Goal: Book appointment/travel/reservation

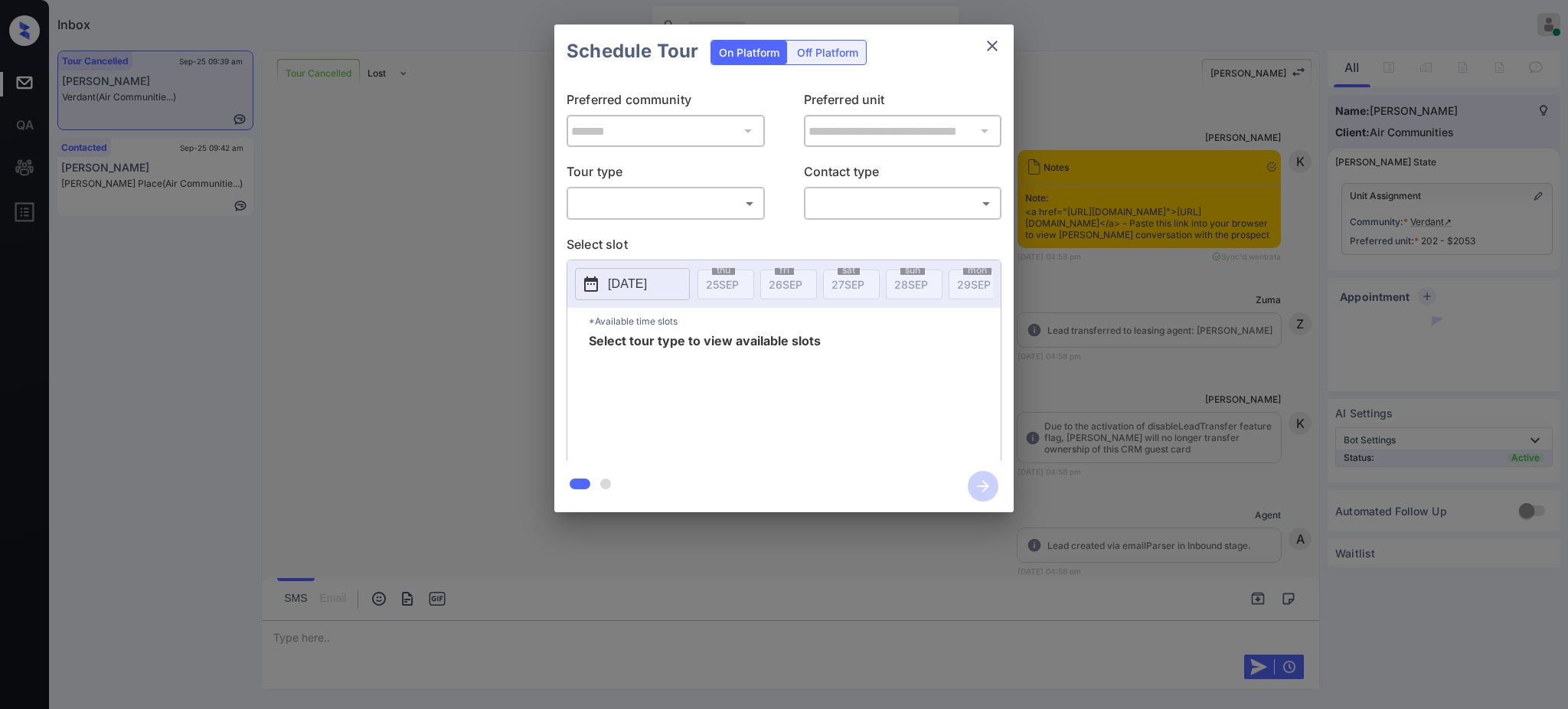
scroll to position [10084, 0]
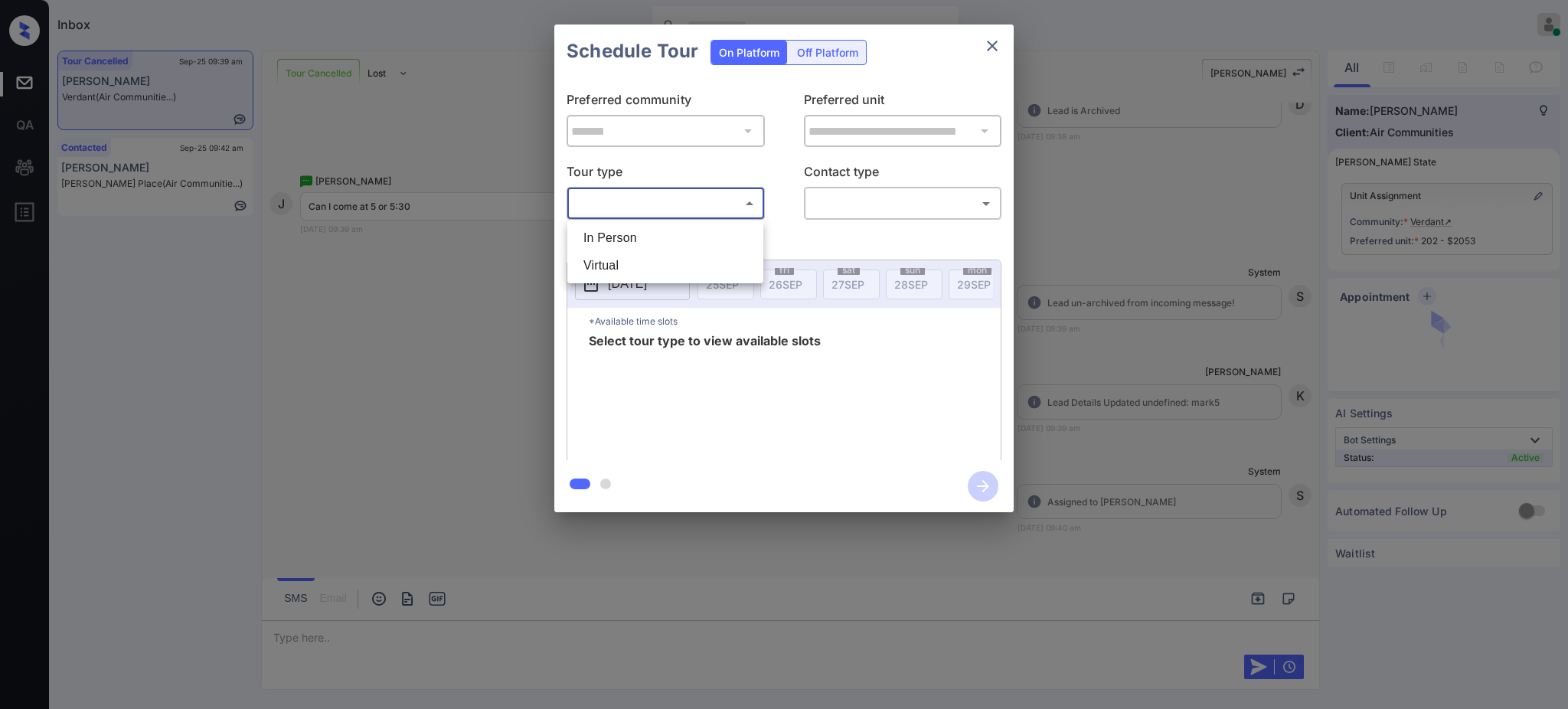
click at [657, 202] on body "Inbox Ajay Kumar Online Set yourself offline Set yourself on break Profile Swit…" at bounding box center [784, 354] width 1568 height 709
click at [638, 239] on li "In Person" at bounding box center [665, 238] width 189 height 28
type input "********"
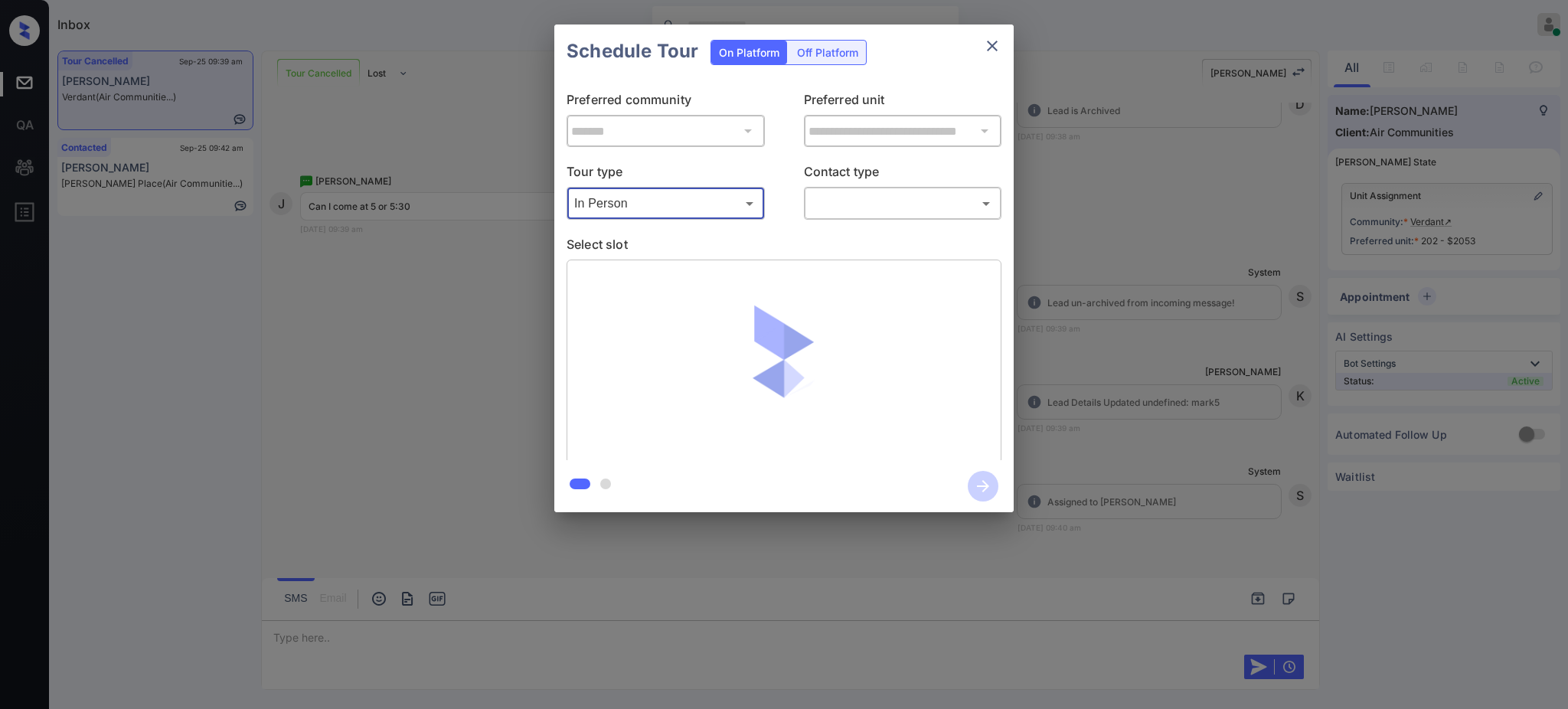
click at [850, 207] on body "Inbox Ajay Kumar Online Set yourself offline Set yourself on break Profile Swit…" at bounding box center [784, 354] width 1568 height 709
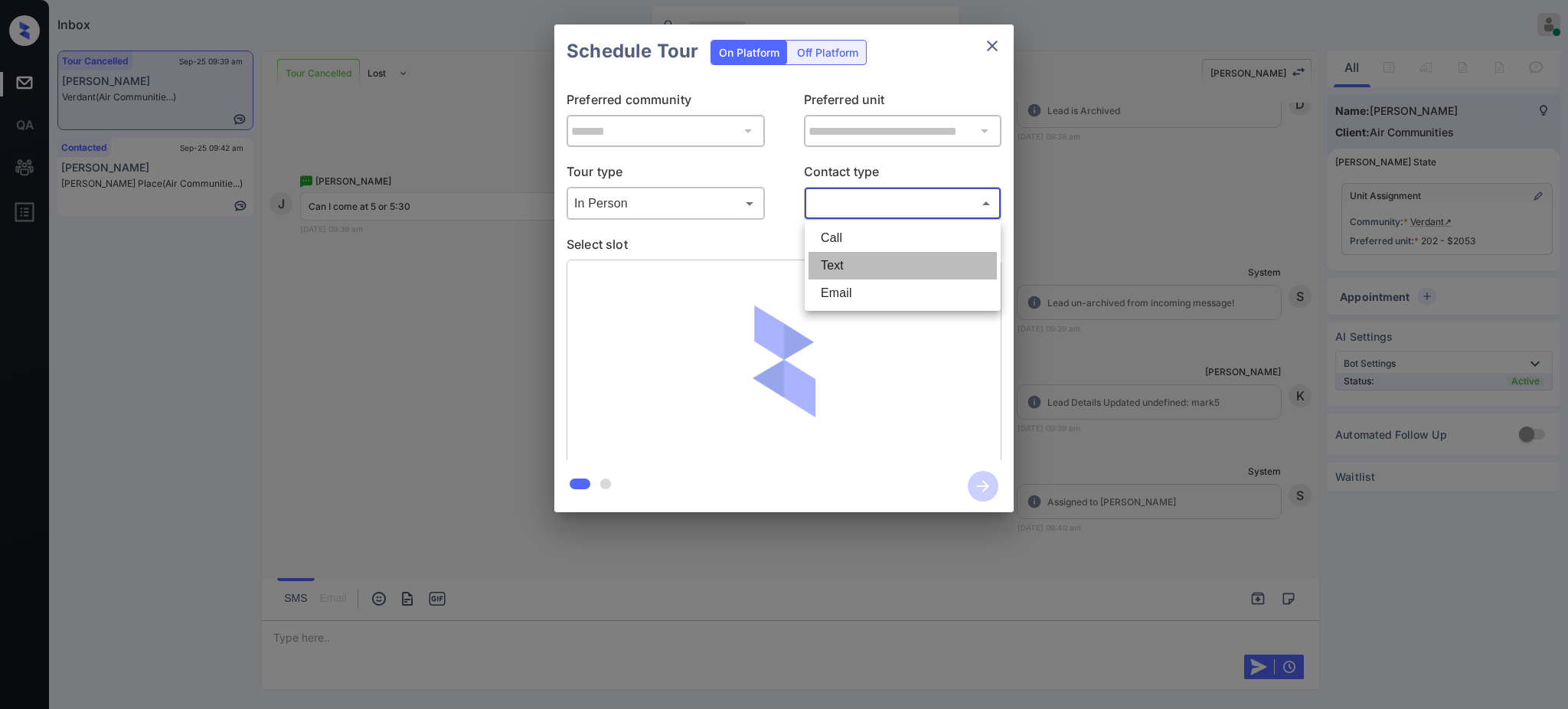
click at [852, 265] on li "Text" at bounding box center [903, 266] width 189 height 28
type input "****"
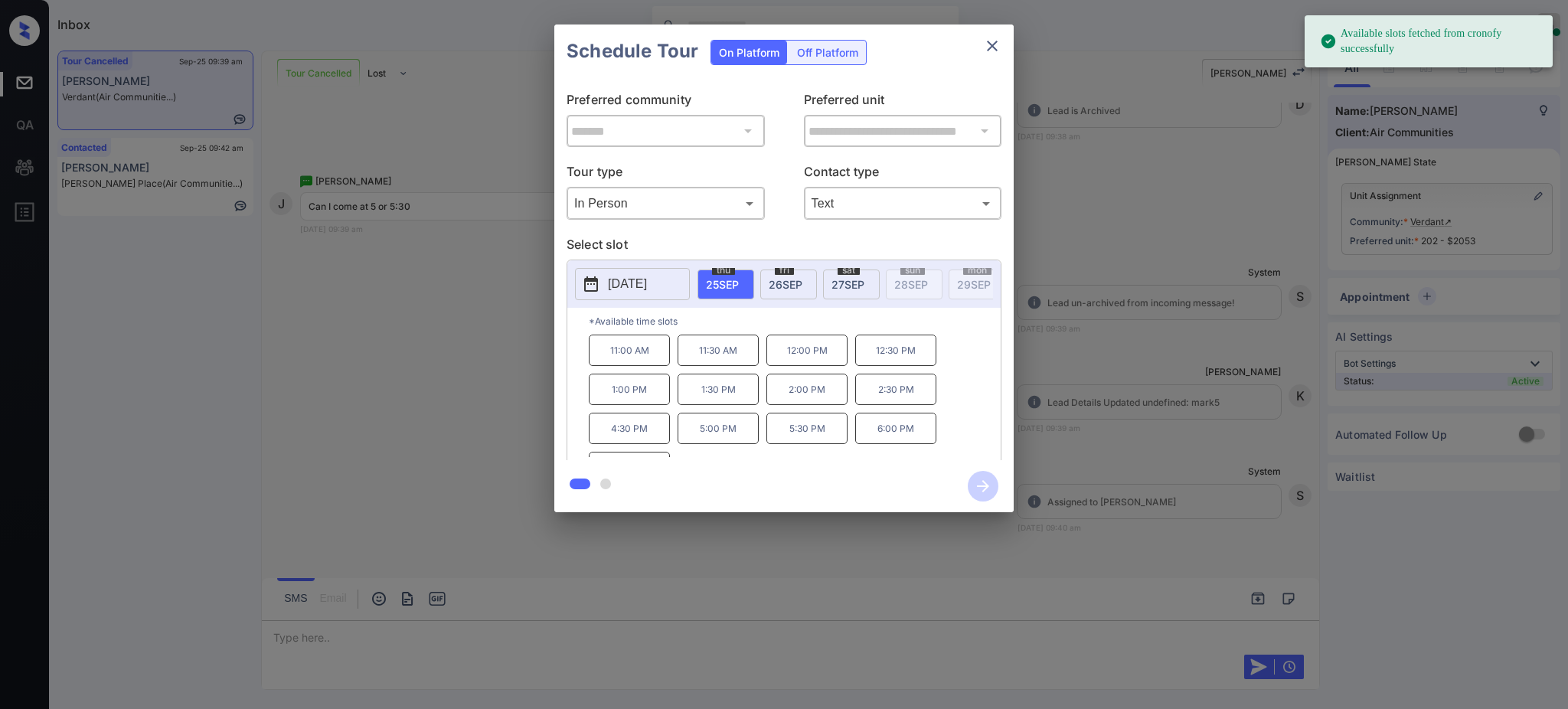
click at [721, 280] on span "[DATE]" at bounding box center [722, 284] width 33 height 13
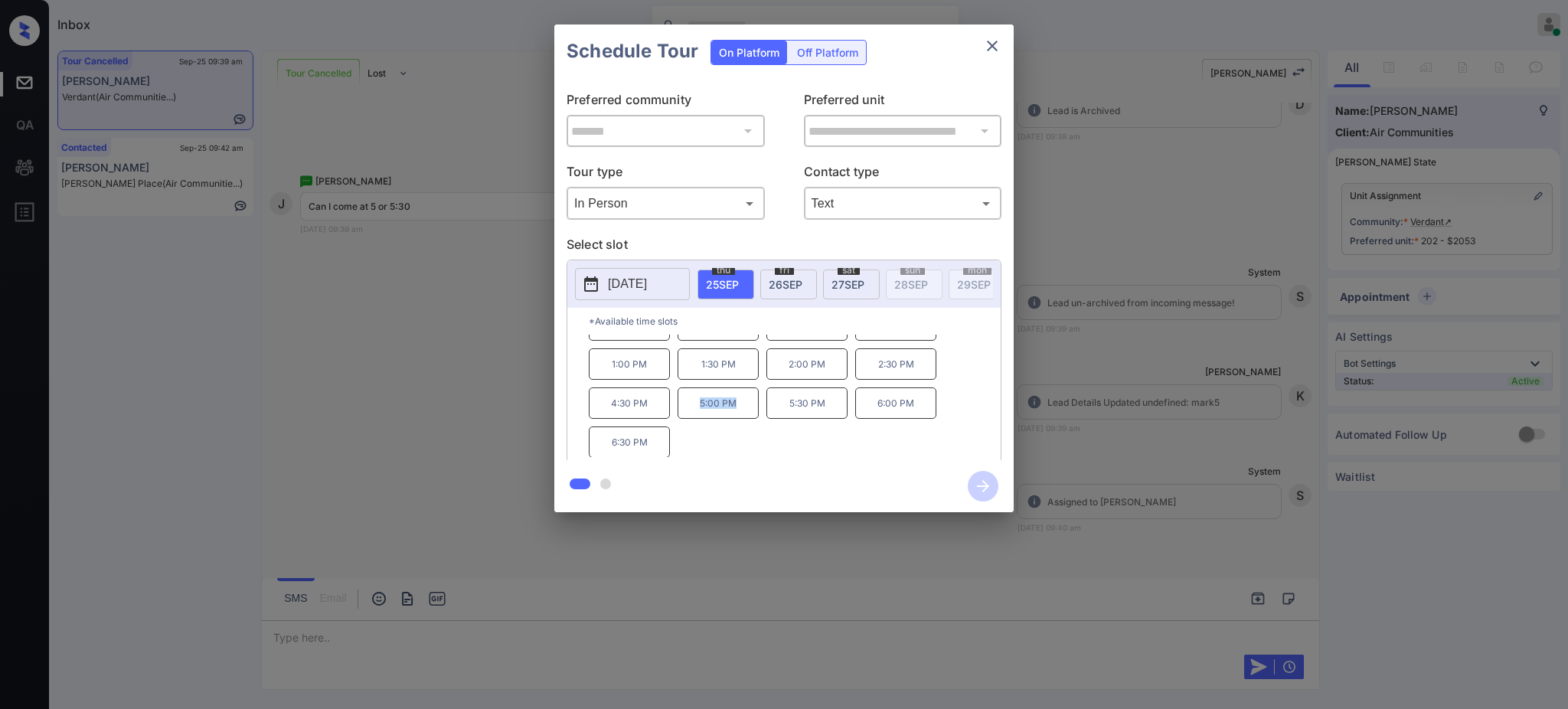
scroll to position [26, 0]
drag, startPoint x: 719, startPoint y: 457, endPoint x: 740, endPoint y: 458, distance: 21.0
click at [740, 457] on div "11:00 AM 11:30 AM 12:00 PM 12:30 PM 1:00 PM 1:30 PM 2:00 PM 2:30 PM 4:30 PM 5:0…" at bounding box center [795, 396] width 412 height 123
copy p "5:00 PM"
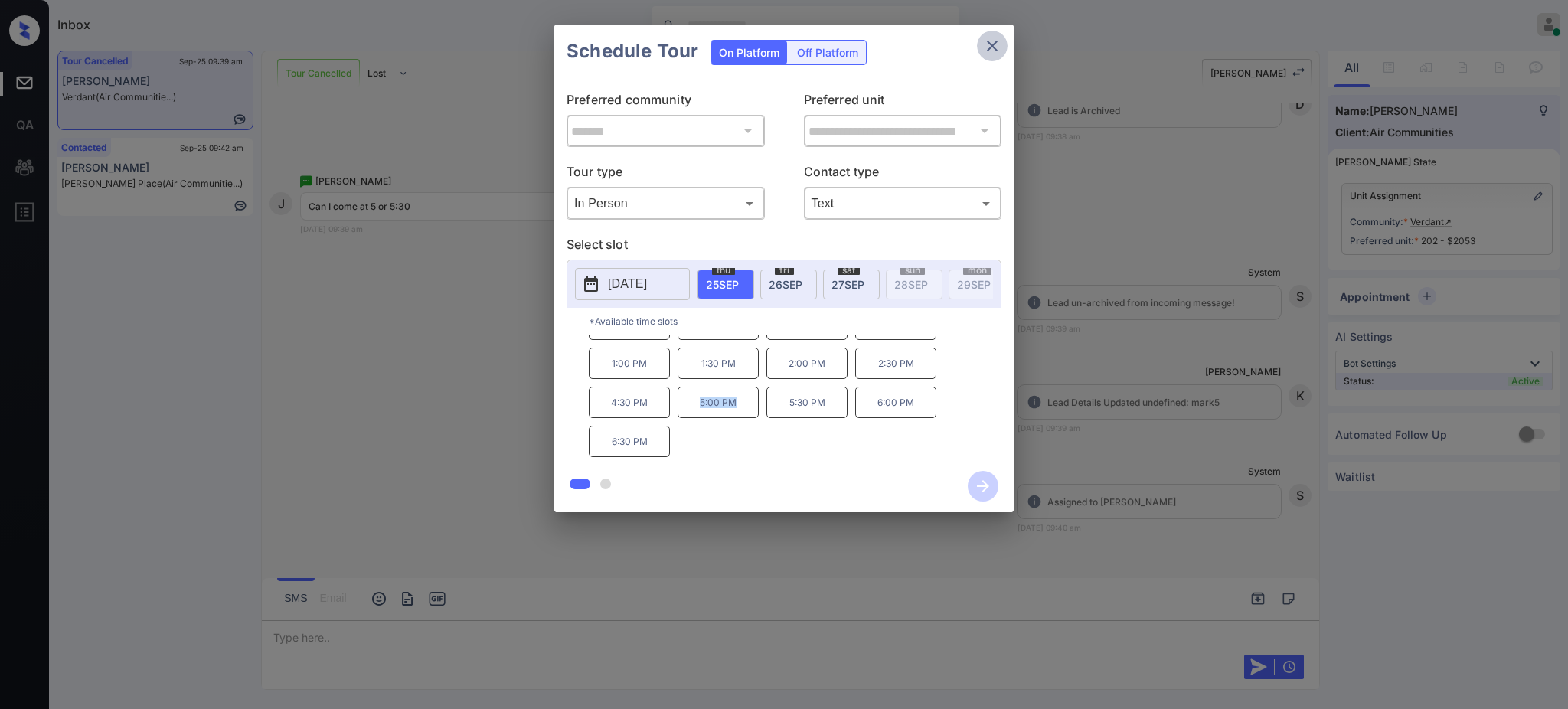
click at [1001, 47] on icon "close" at bounding box center [993, 46] width 19 height 19
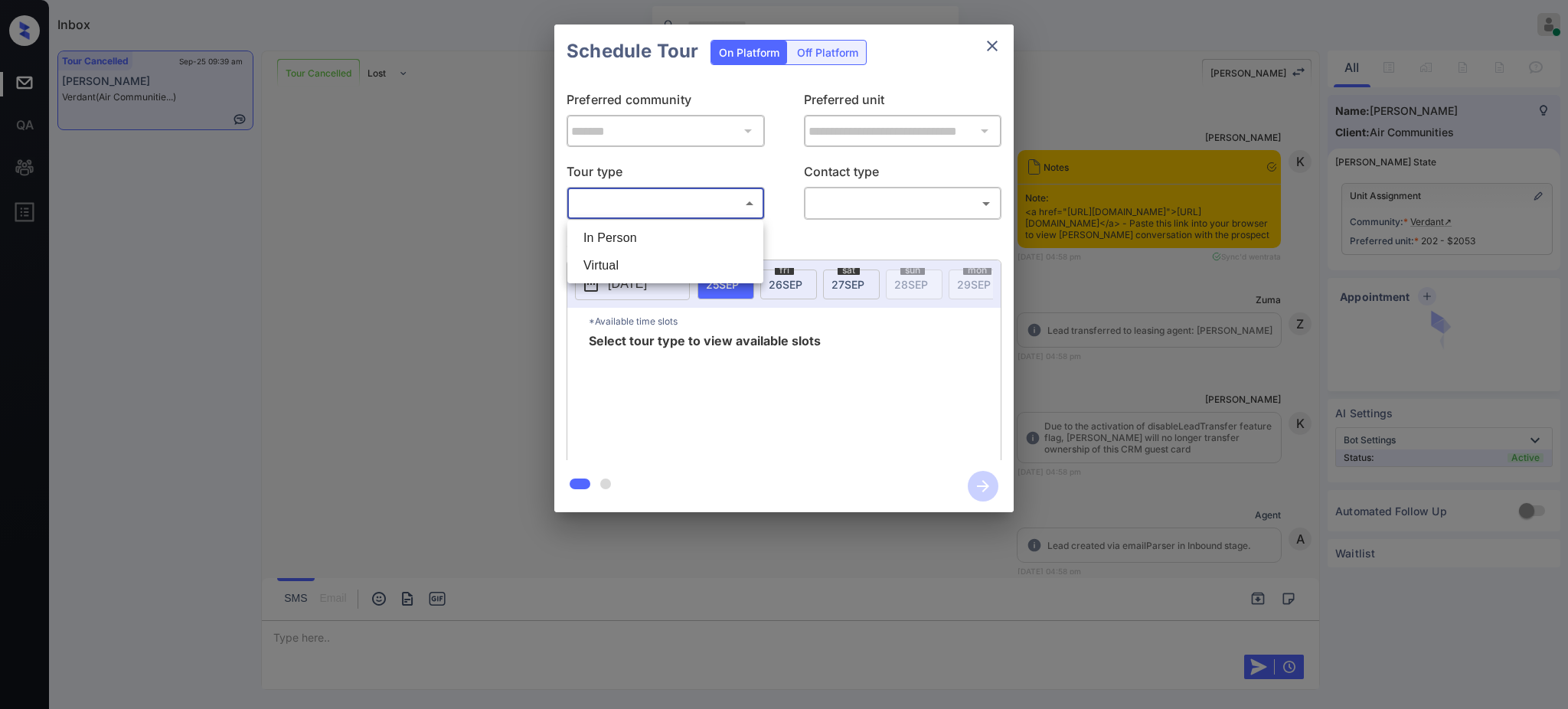
click at [650, 232] on li "In Person" at bounding box center [665, 238] width 189 height 28
type input "********"
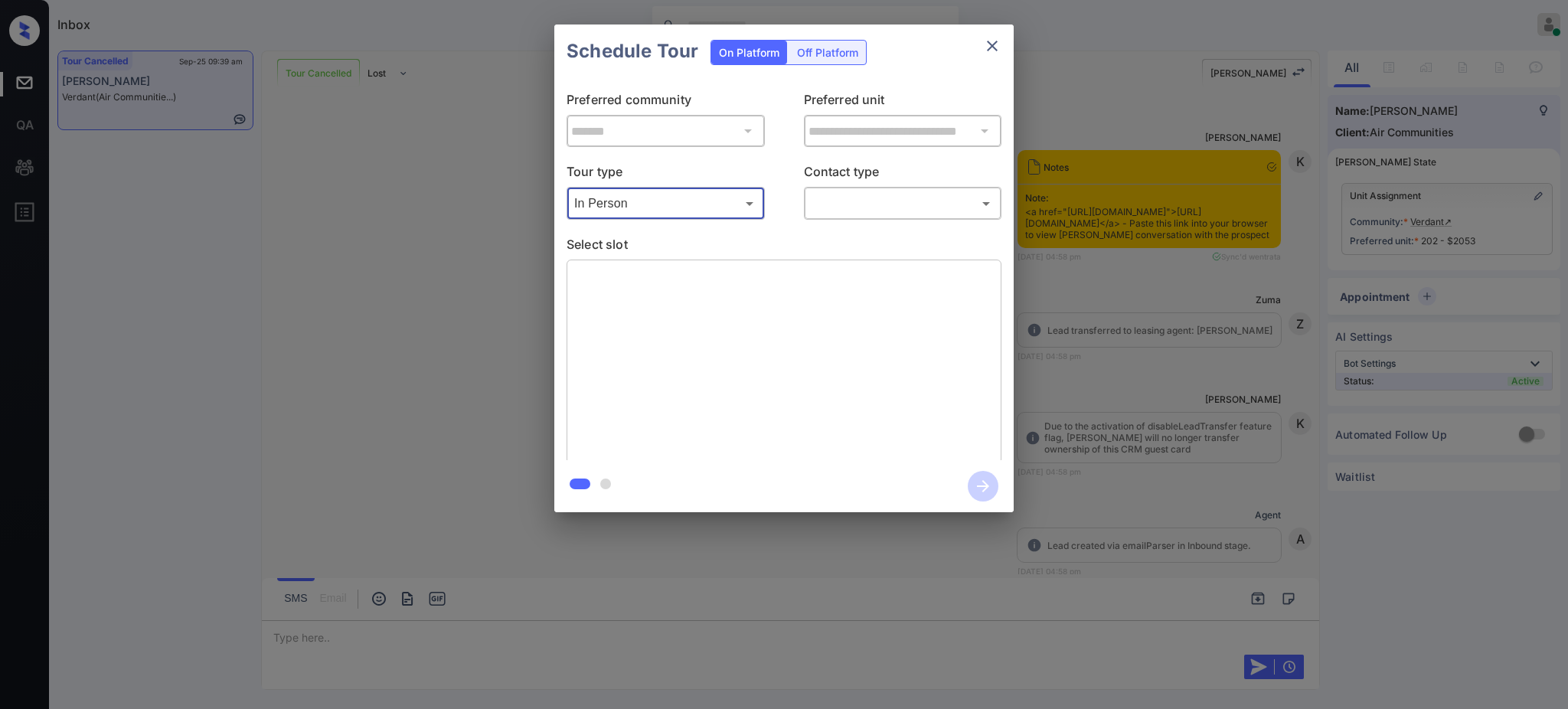
scroll to position [9880, 0]
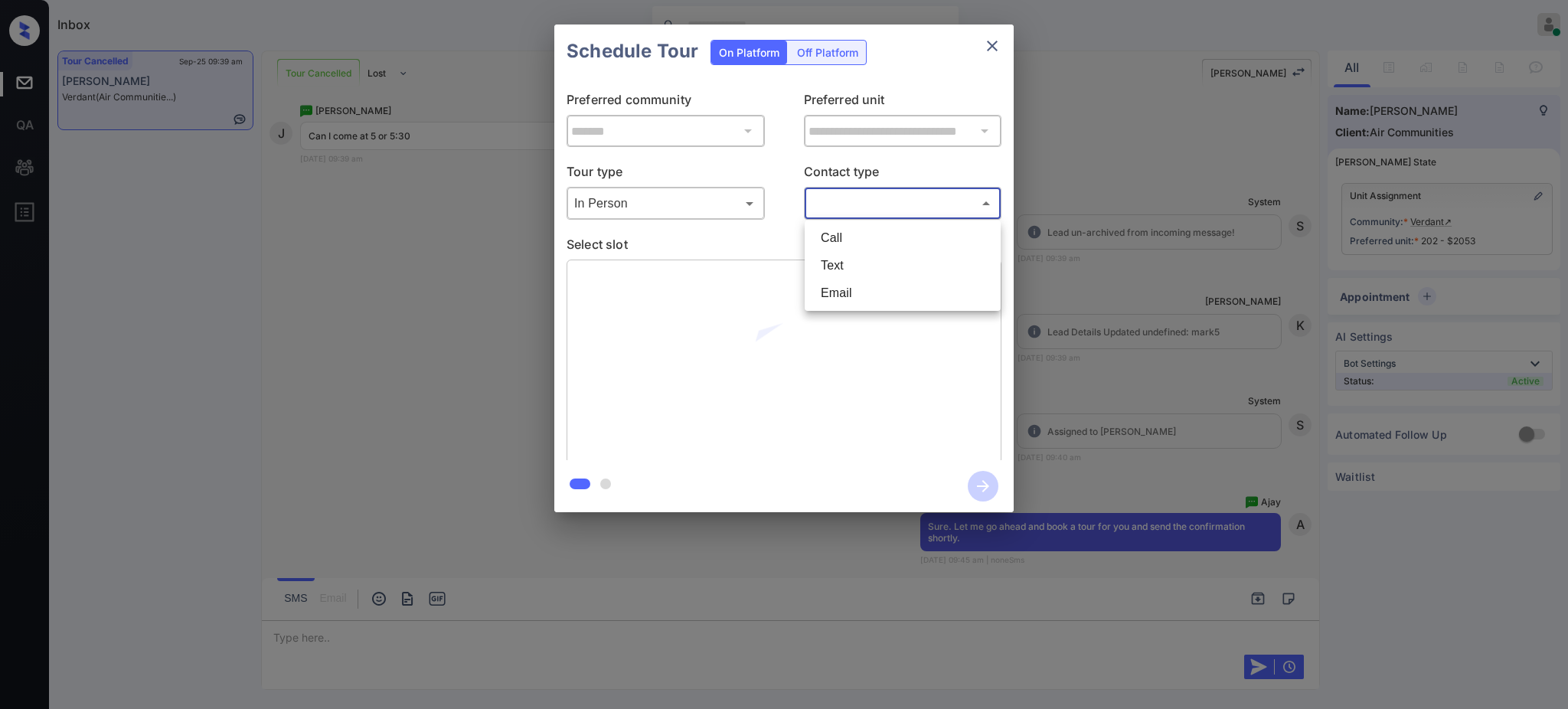
click at [914, 202] on body "Inbox Ajay Kumar Online Set yourself offline Set yourself on break Profile Swit…" at bounding box center [784, 354] width 1568 height 709
click at [871, 267] on li "Text" at bounding box center [903, 266] width 189 height 28
type input "****"
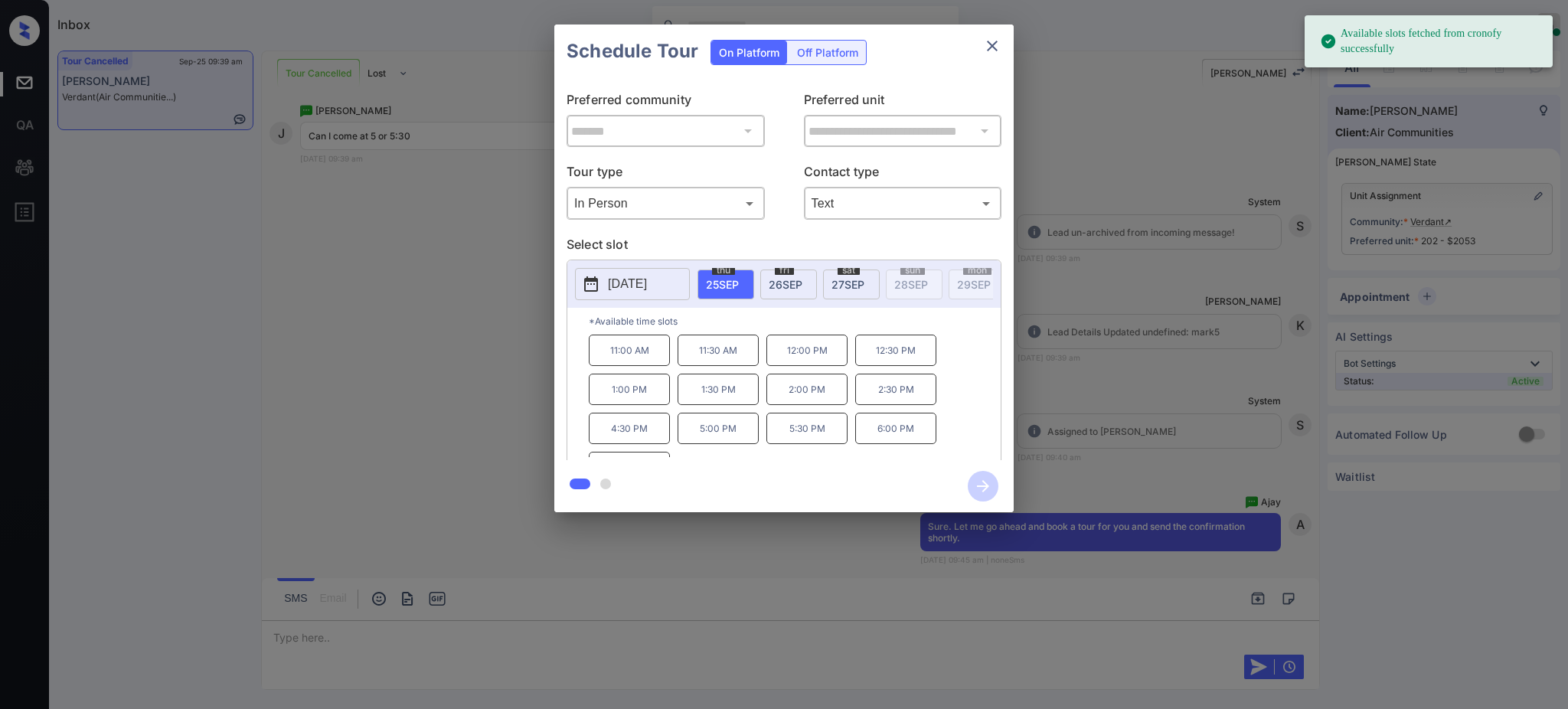
click at [719, 281] on span "25 SEP" at bounding box center [722, 284] width 33 height 13
click at [720, 415] on p "5:00 PM" at bounding box center [718, 402] width 81 height 32
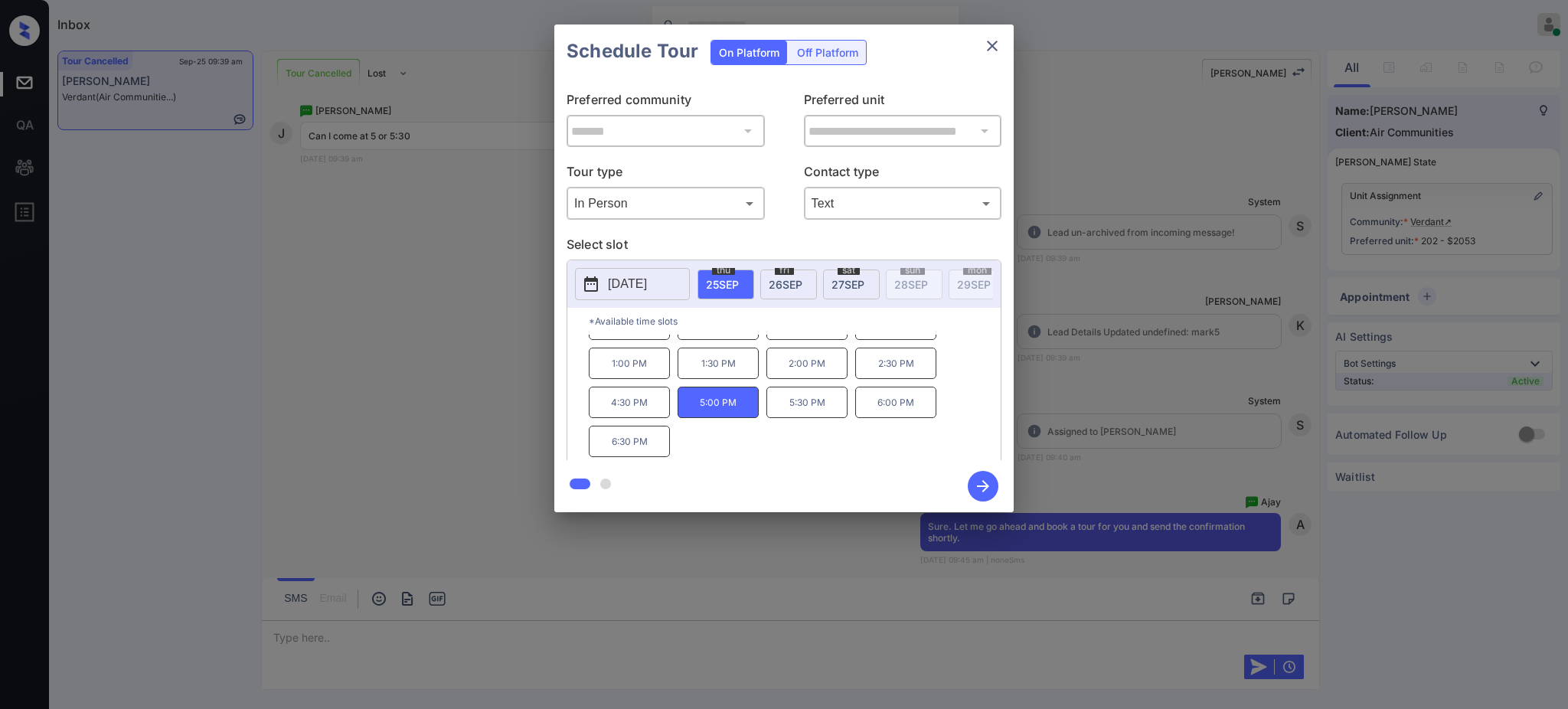
click at [972, 489] on icon "button" at bounding box center [982, 486] width 31 height 31
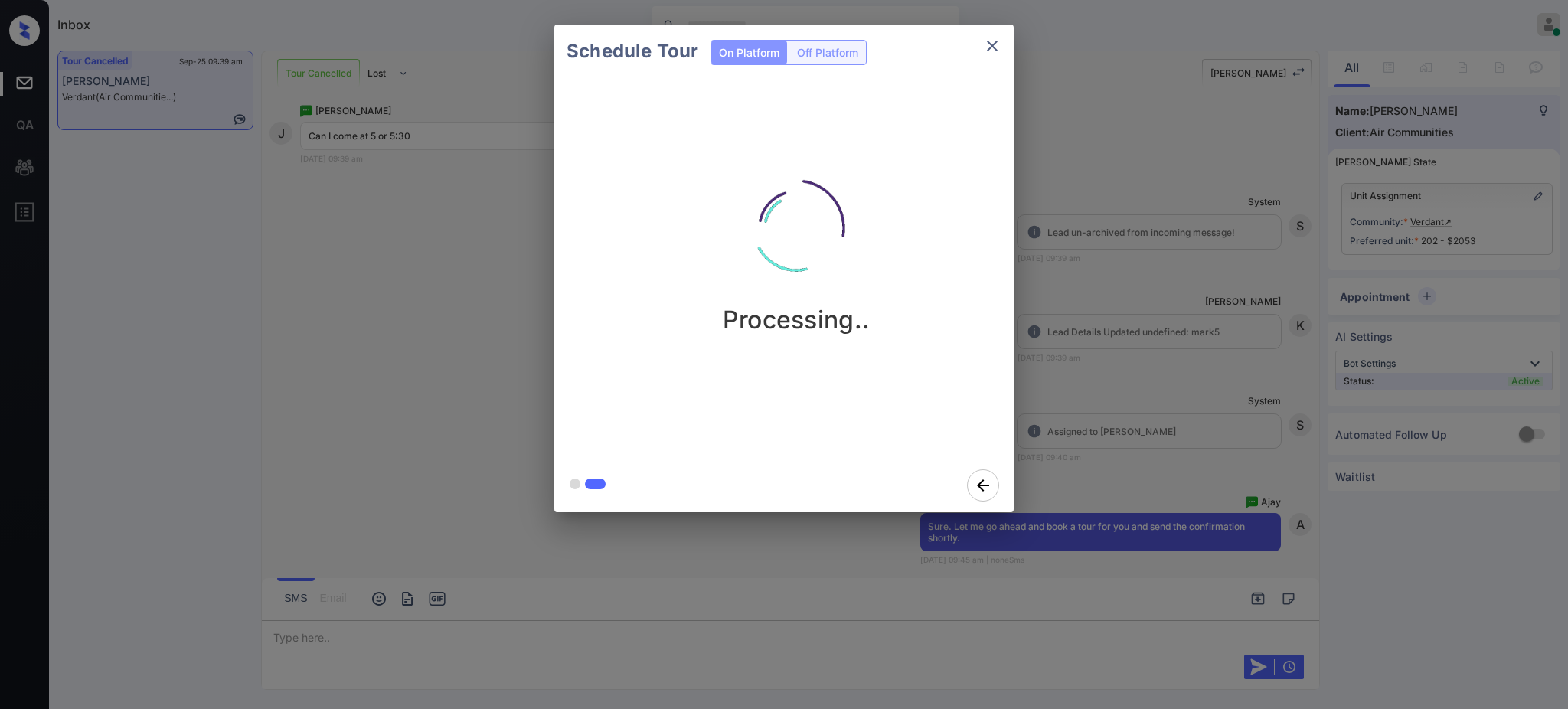
click at [1119, 471] on div "Schedule Tour On Platform Off Platform Processing.." at bounding box center [784, 268] width 1568 height 536
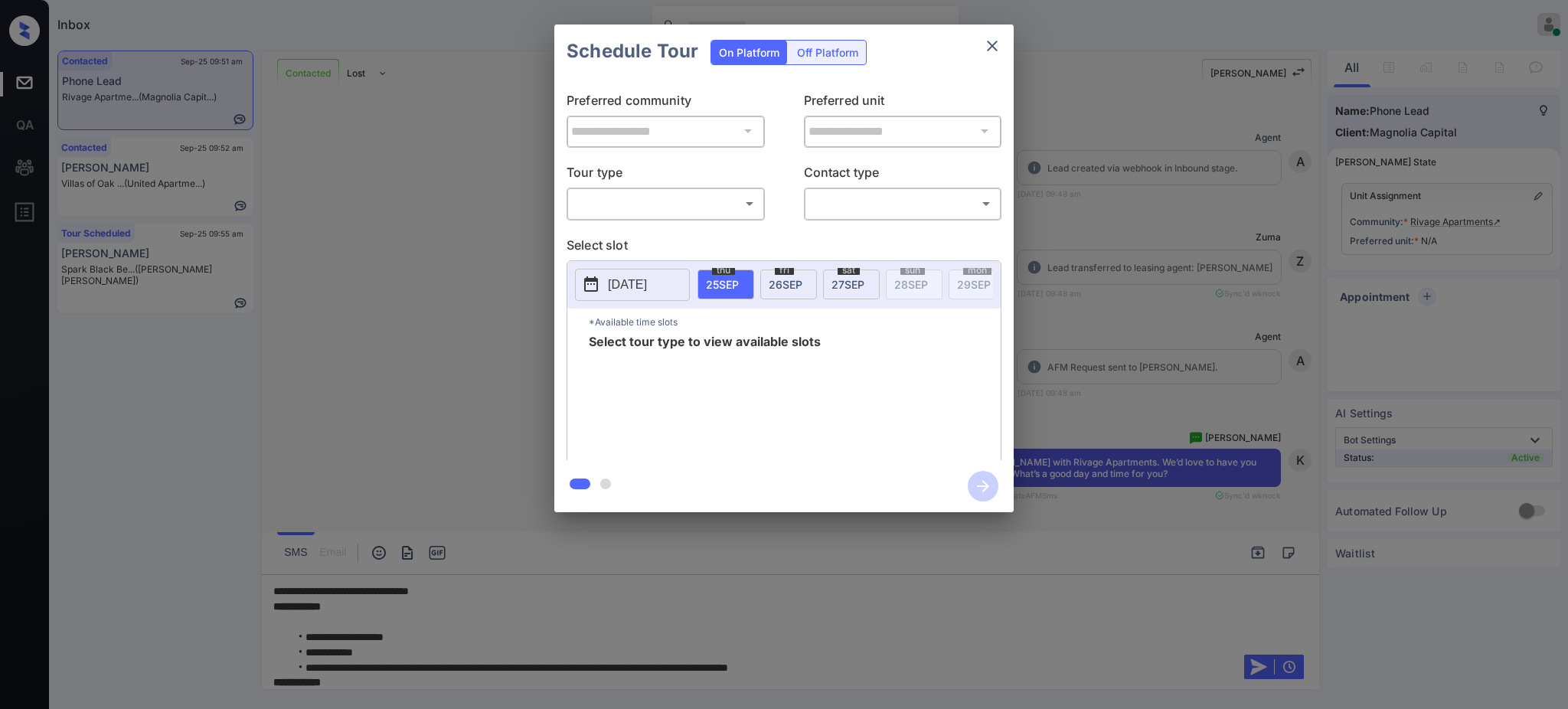
scroll to position [86, 0]
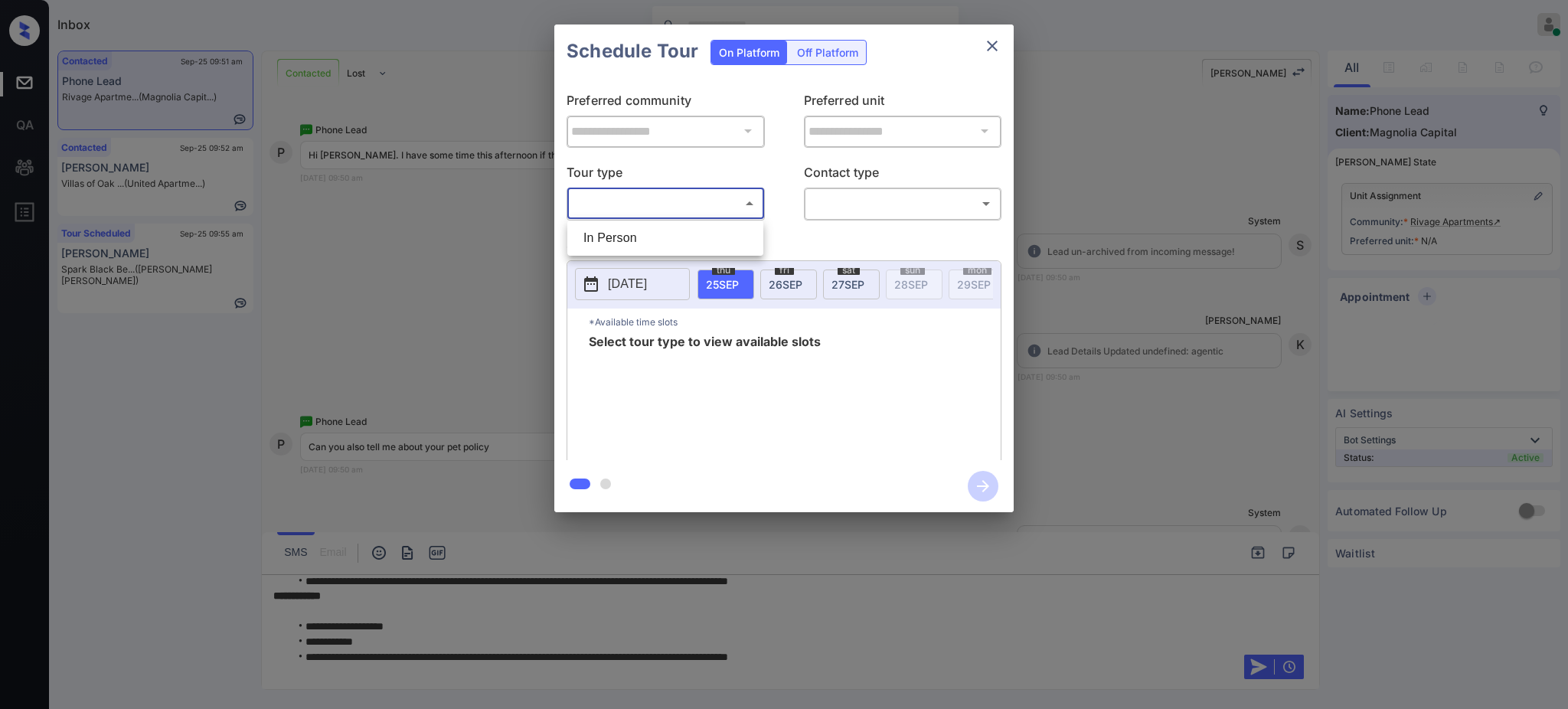
click at [618, 205] on body "Inbox Ajay Kumar Online Set yourself offline Set yourself on break Profile Swit…" at bounding box center [784, 354] width 1568 height 709
click at [618, 225] on li "In Person" at bounding box center [665, 238] width 189 height 28
type input "********"
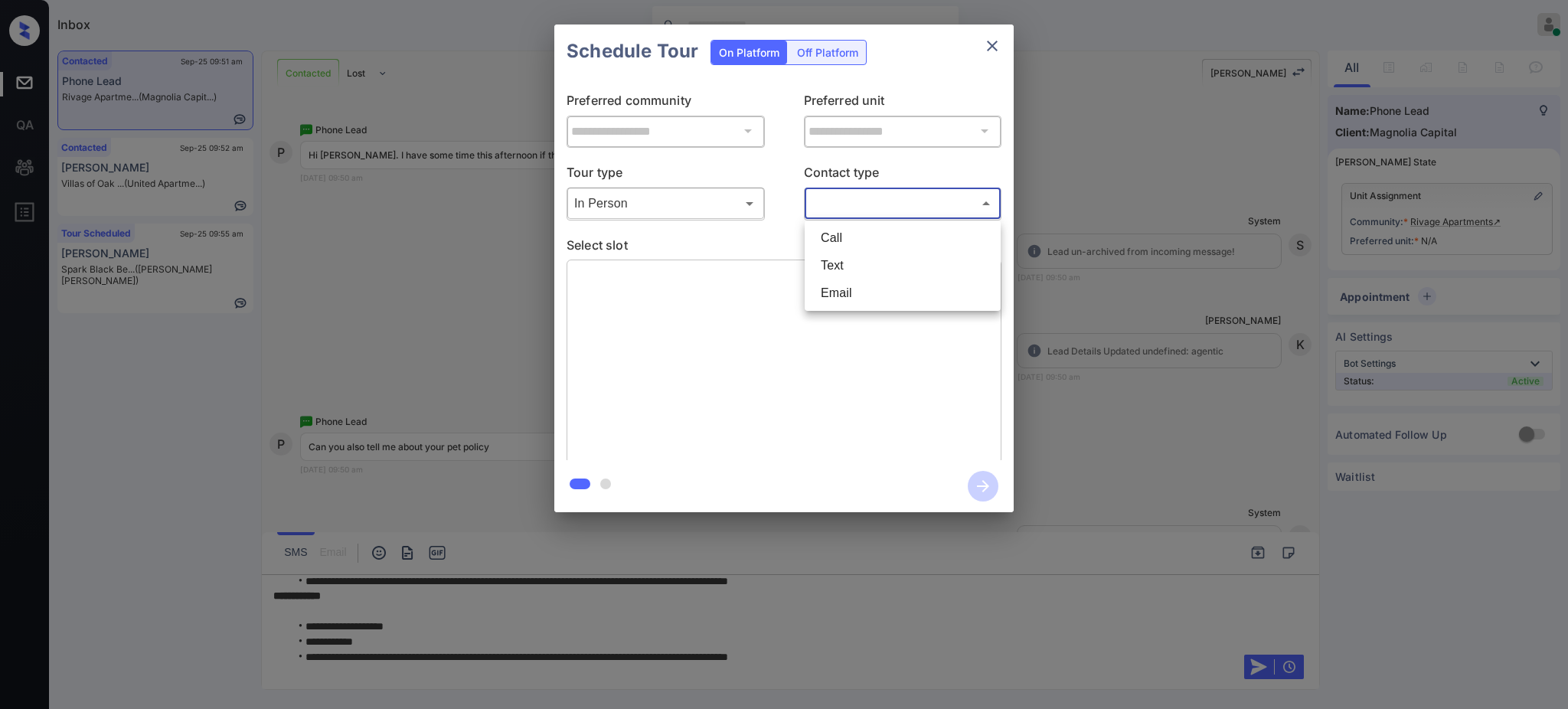
click at [867, 192] on body "Inbox Ajay Kumar Online Set yourself offline Set yourself on break Profile Swit…" at bounding box center [784, 354] width 1568 height 709
click at [842, 263] on li "Text" at bounding box center [903, 266] width 189 height 28
type input "****"
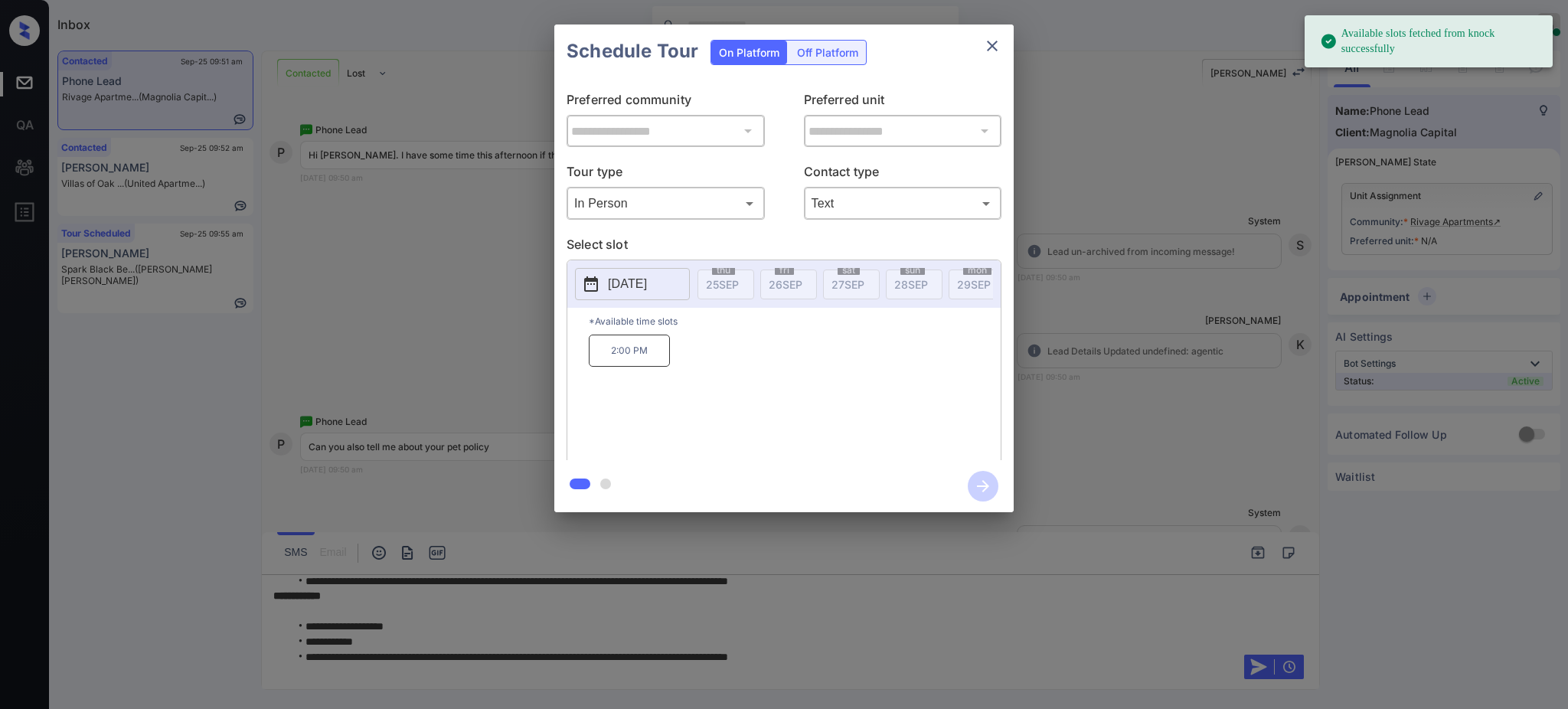
click at [715, 246] on p "Select slot" at bounding box center [784, 247] width 435 height 24
click at [613, 297] on button "2025-10-06" at bounding box center [633, 283] width 115 height 33
click at [652, 160] on div "7" at bounding box center [652, 164] width 20 height 20
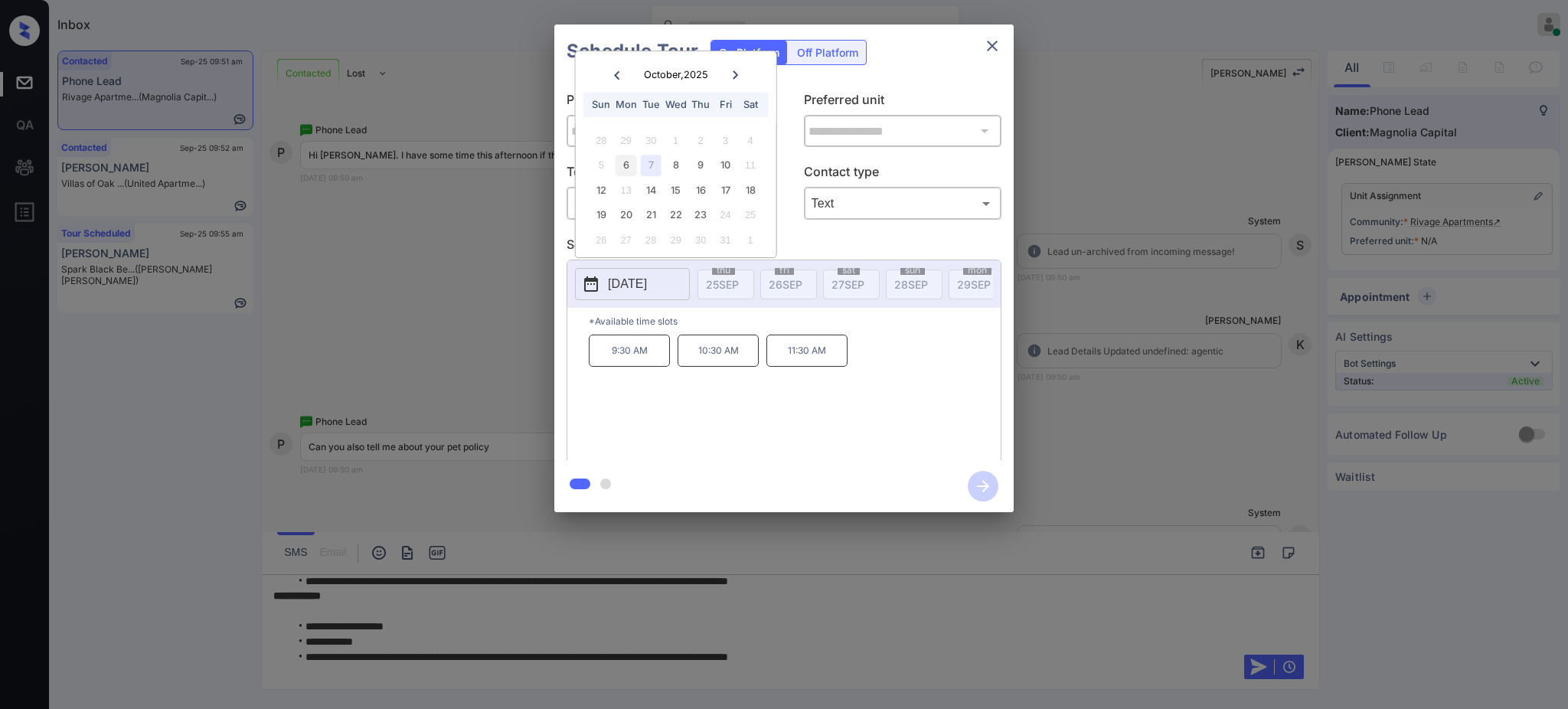
click at [625, 163] on div "6" at bounding box center [626, 164] width 20 height 20
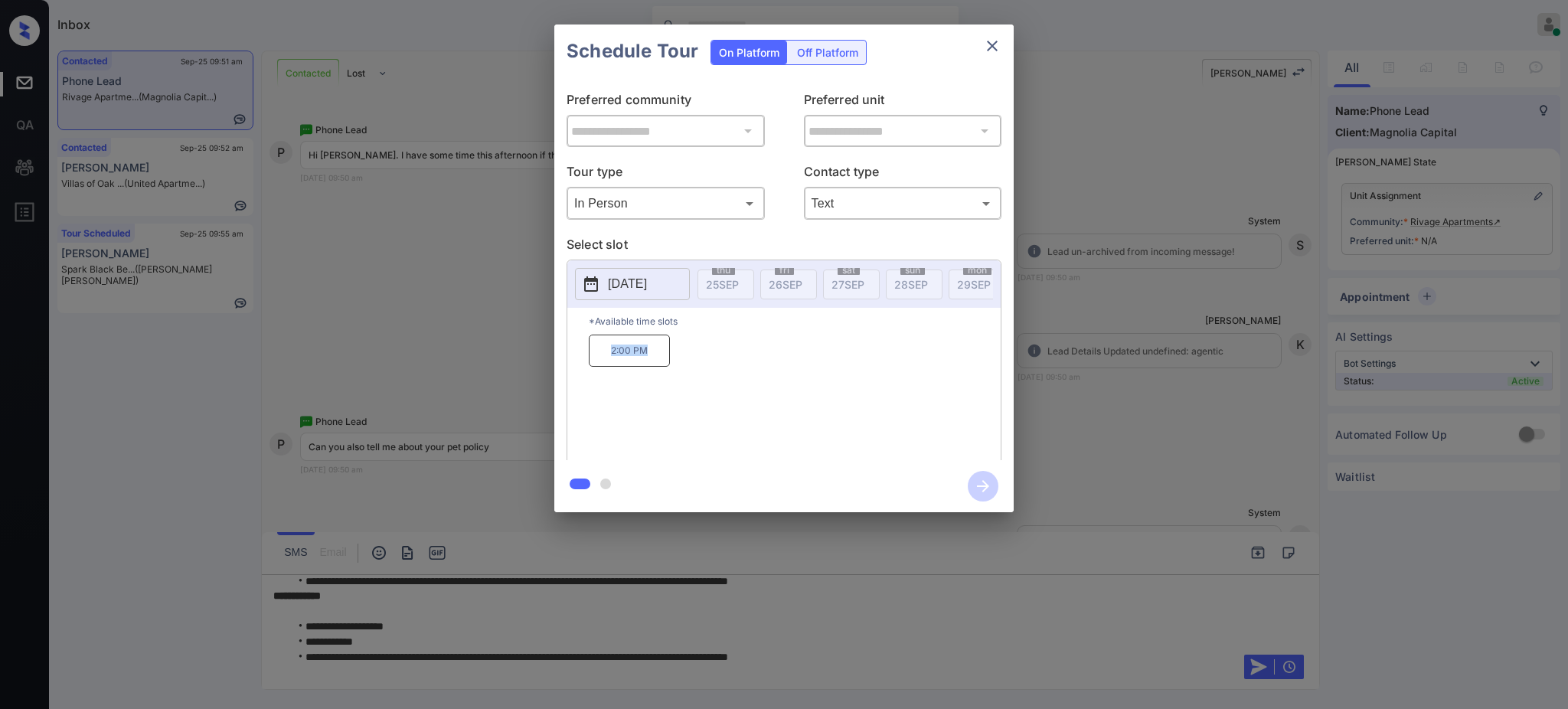
drag, startPoint x: 570, startPoint y: 362, endPoint x: 690, endPoint y: 361, distance: 120.0
click at [680, 360] on div "*Available time slots 2:00 PM" at bounding box center [784, 386] width 433 height 157
copy p "2:00 PM"
click at [993, 45] on icon "close" at bounding box center [993, 46] width 11 height 11
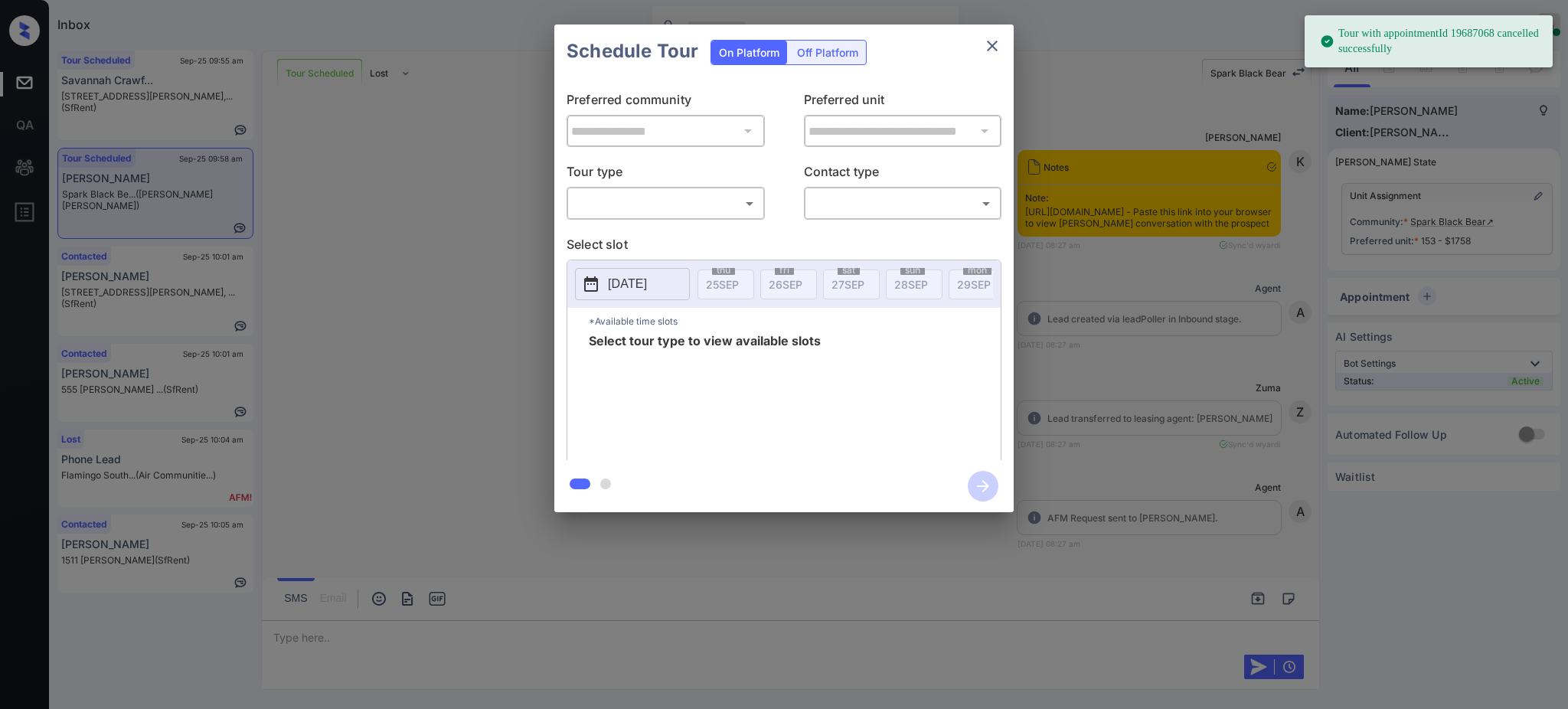
scroll to position [141, 0]
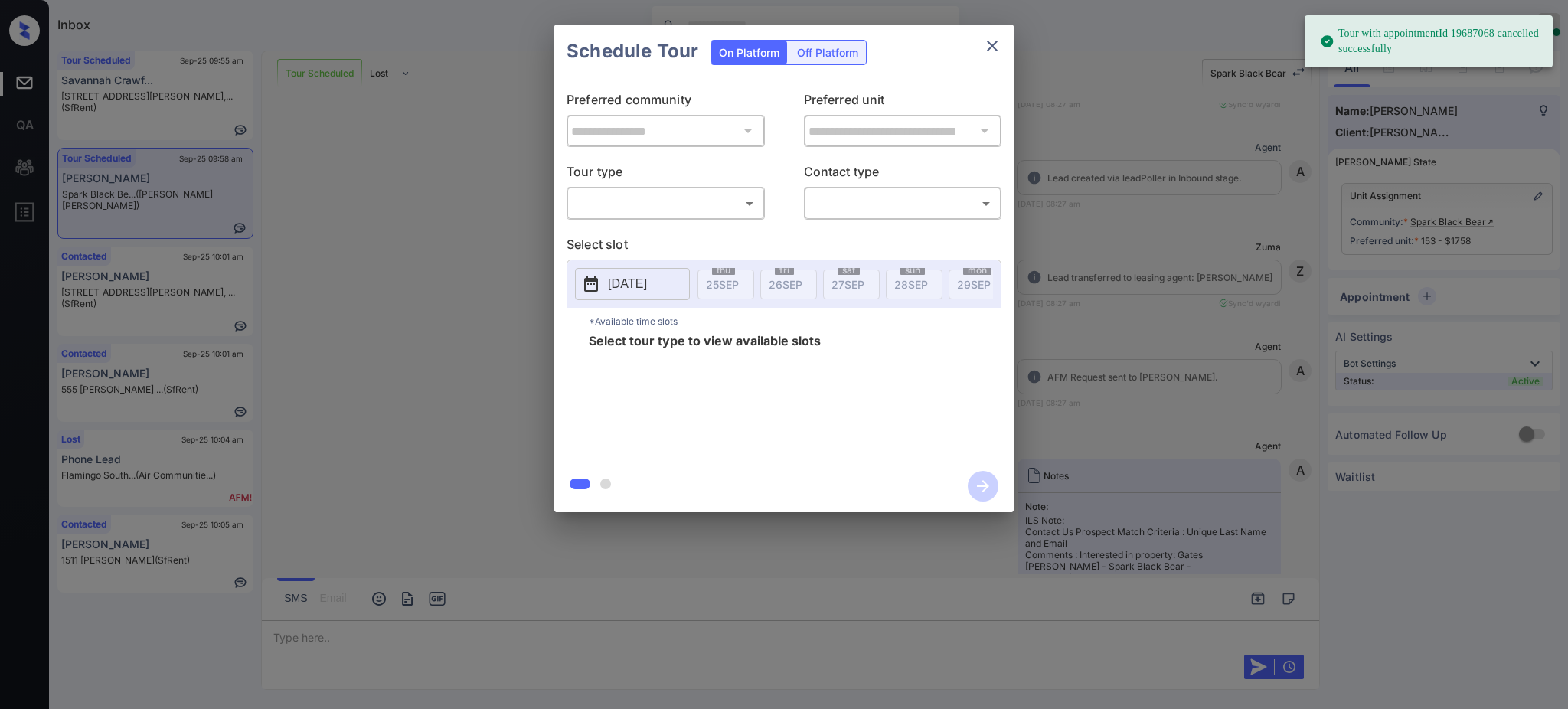
click at [646, 213] on body "Tour with appointmentId 19687068 cancelled successfully Inbox Ajay Kumar Online…" at bounding box center [784, 354] width 1568 height 709
click at [633, 243] on li "In Person" at bounding box center [665, 238] width 189 height 28
type input "********"
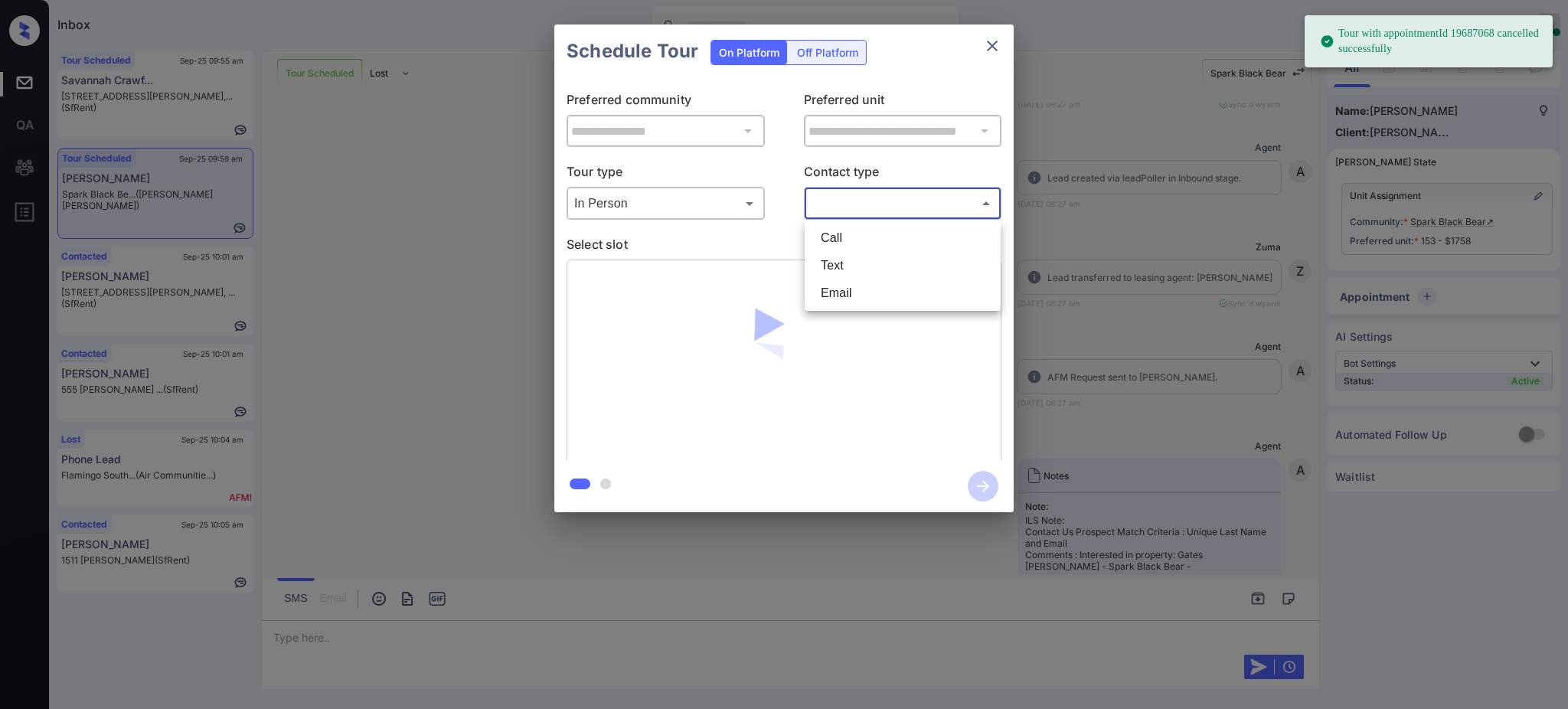
click at [860, 194] on body "Tour with appointmentId 19687068 cancelled successfully Inbox Ajay Kumar Online…" at bounding box center [784, 354] width 1568 height 709
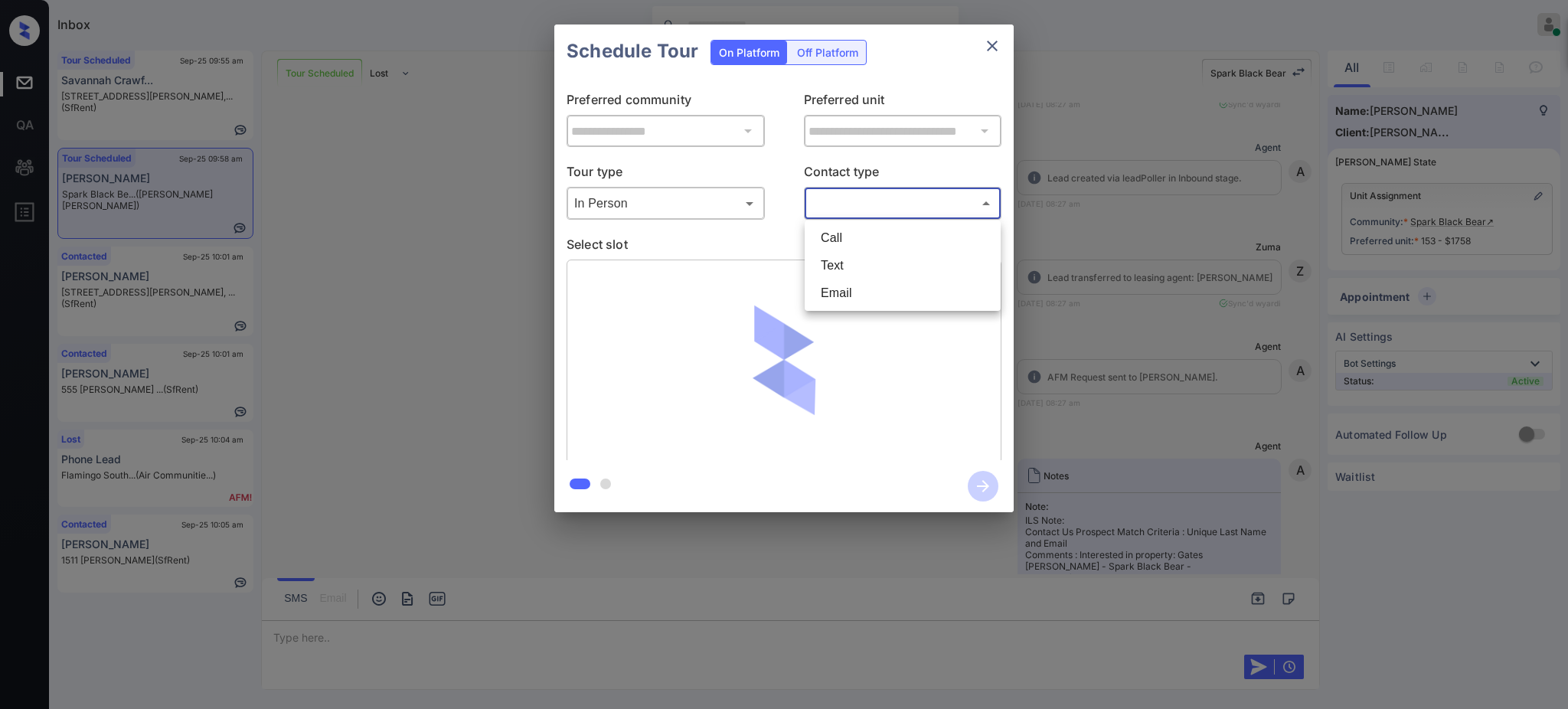
click at [850, 266] on li "Text" at bounding box center [903, 266] width 189 height 28
type input "****"
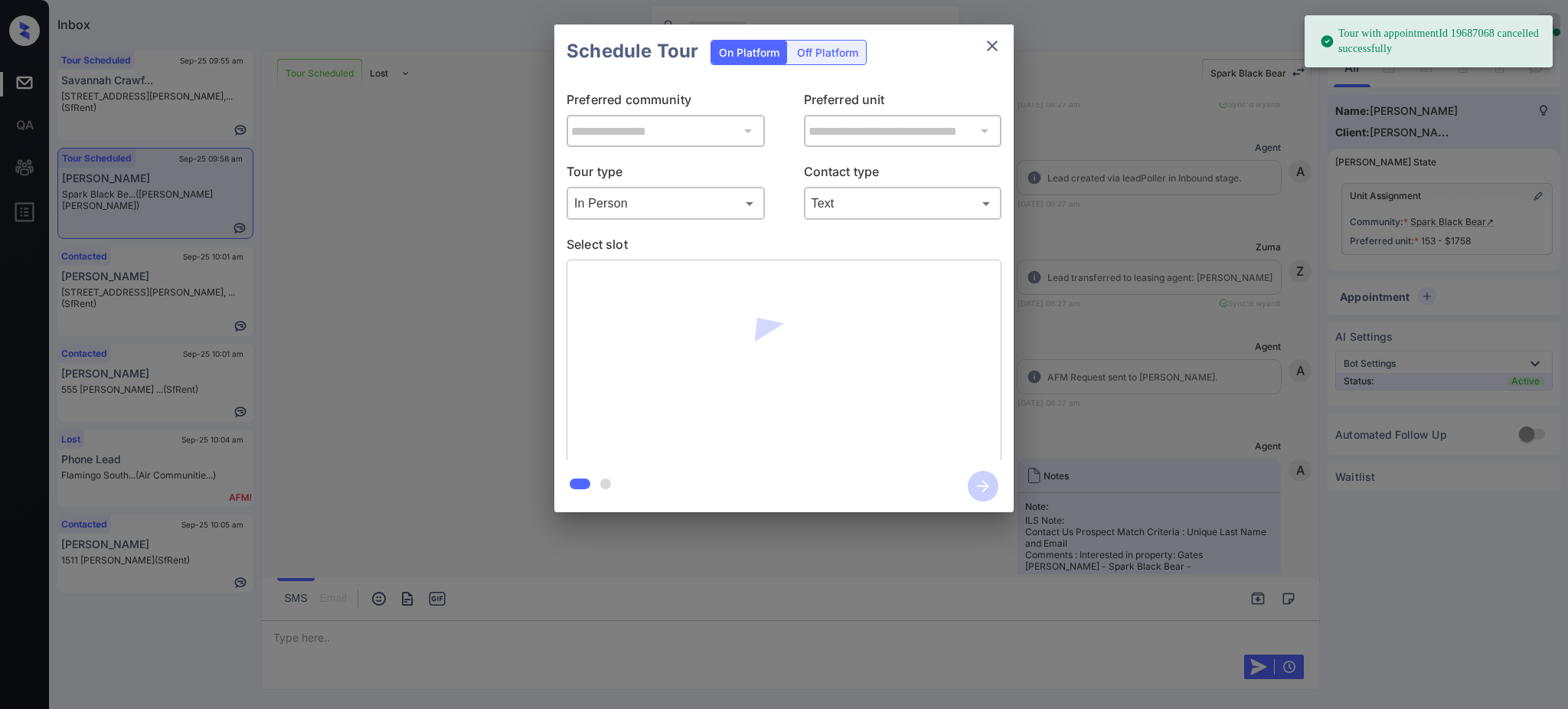
click at [771, 243] on p "Select slot" at bounding box center [784, 247] width 435 height 24
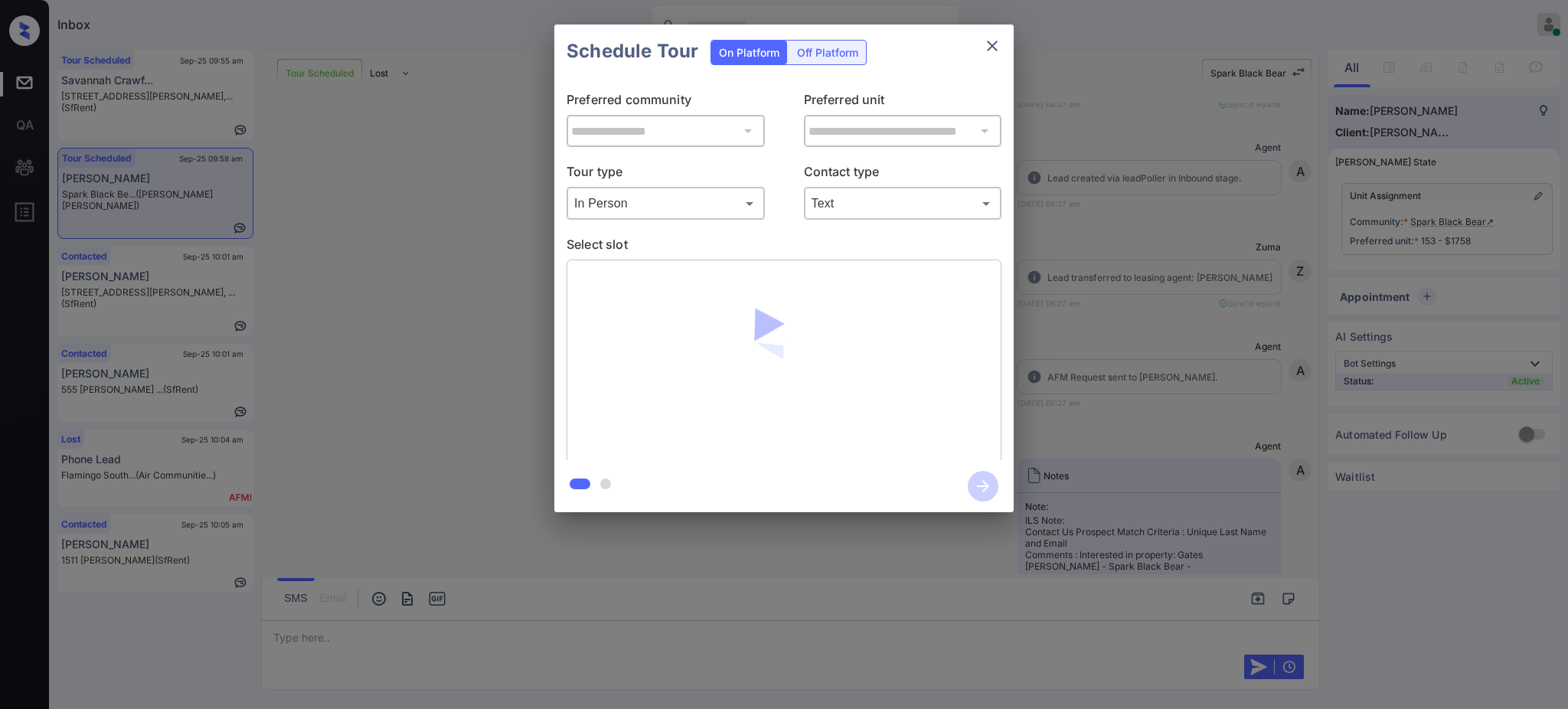
click at [728, 242] on p "Select slot" at bounding box center [784, 247] width 435 height 24
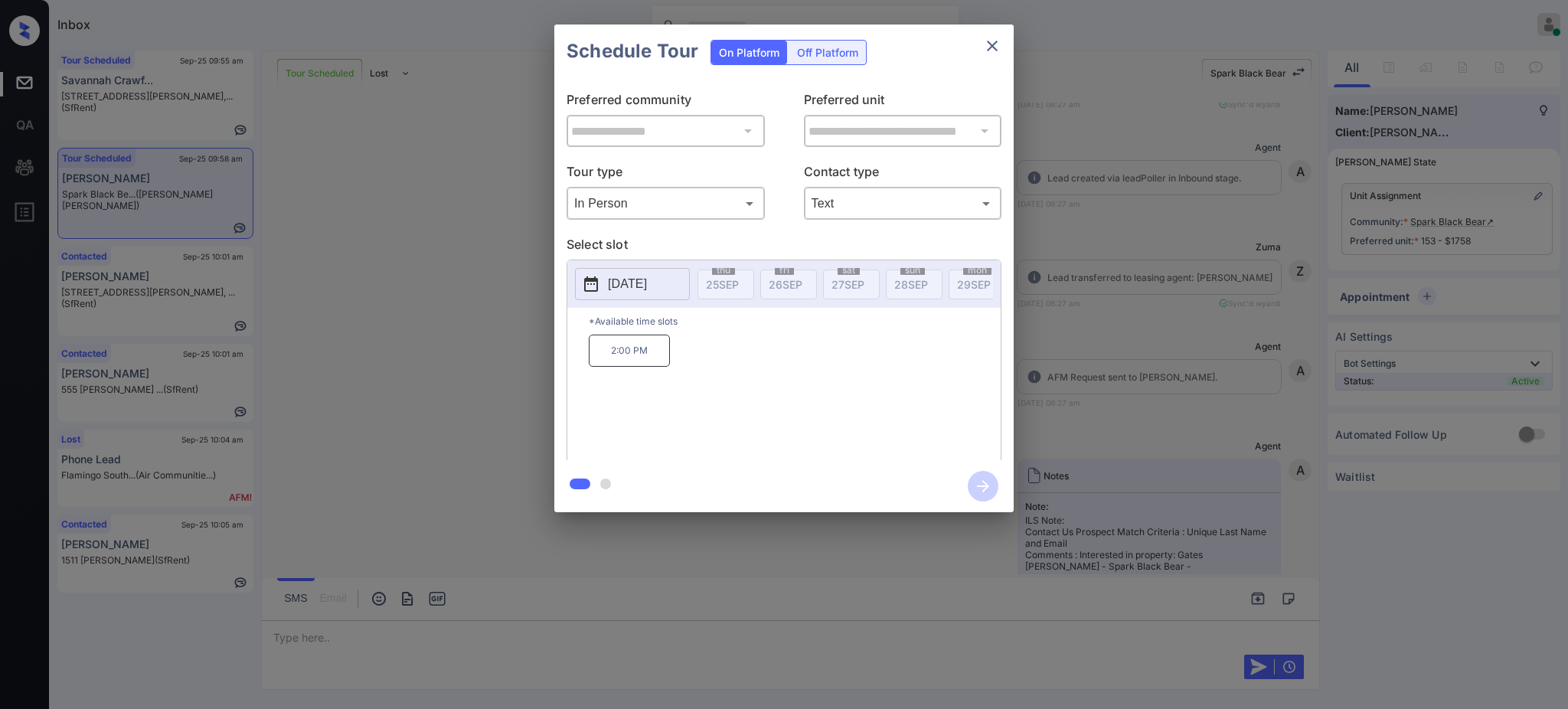
click at [647, 278] on p "2025-10-06" at bounding box center [627, 284] width 39 height 19
click at [731, 72] on icon at bounding box center [735, 75] width 9 height 9
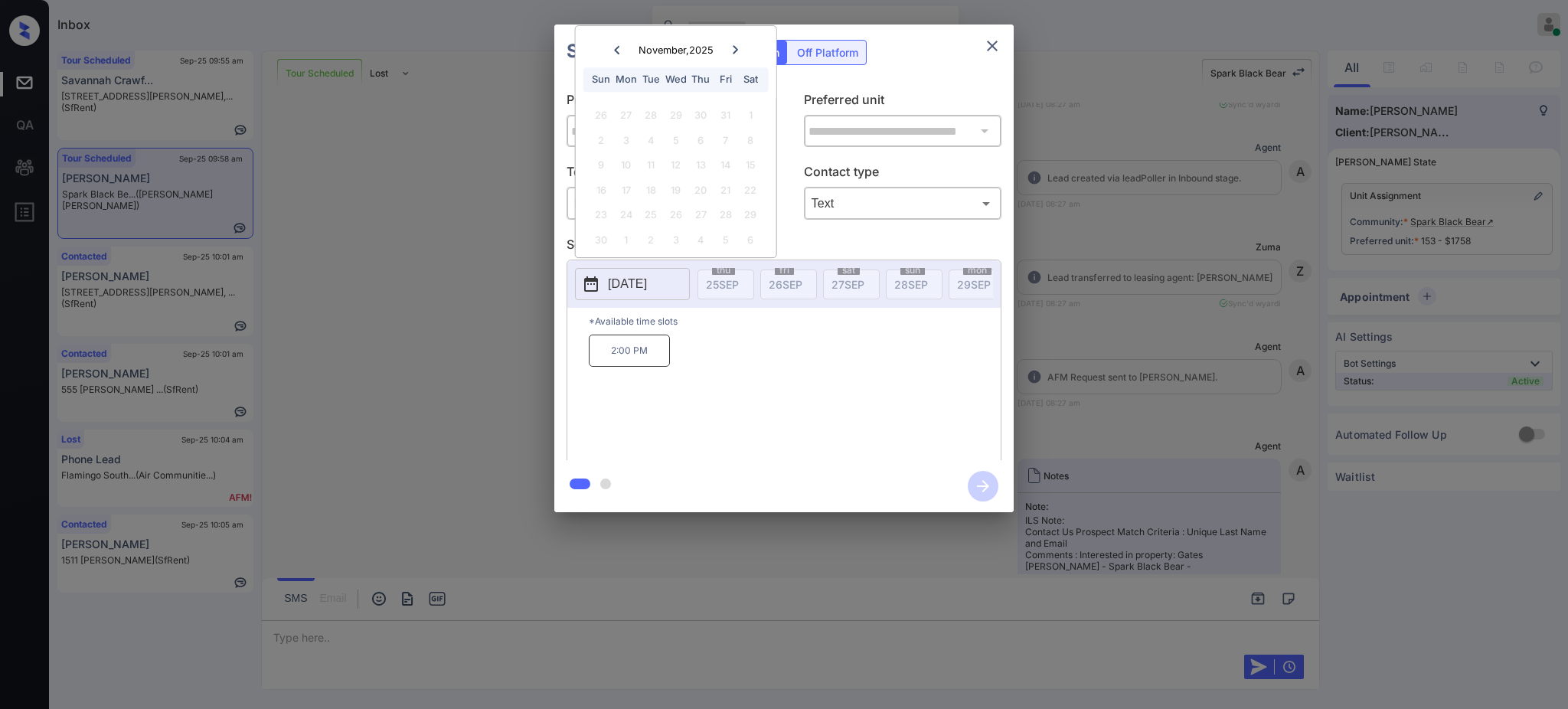
click at [616, 48] on icon at bounding box center [616, 50] width 9 height 9
click at [616, 50] on div "October 2025 October , 2025 Sun Mon Tue Wed Thu Fri Sat 28 29 30 1 2 3 4 5 6 7 …" at bounding box center [676, 153] width 202 height 207
click at [650, 144] on div "30" at bounding box center [652, 140] width 20 height 20
click at [625, 232] on div "29" at bounding box center [626, 240] width 20 height 20
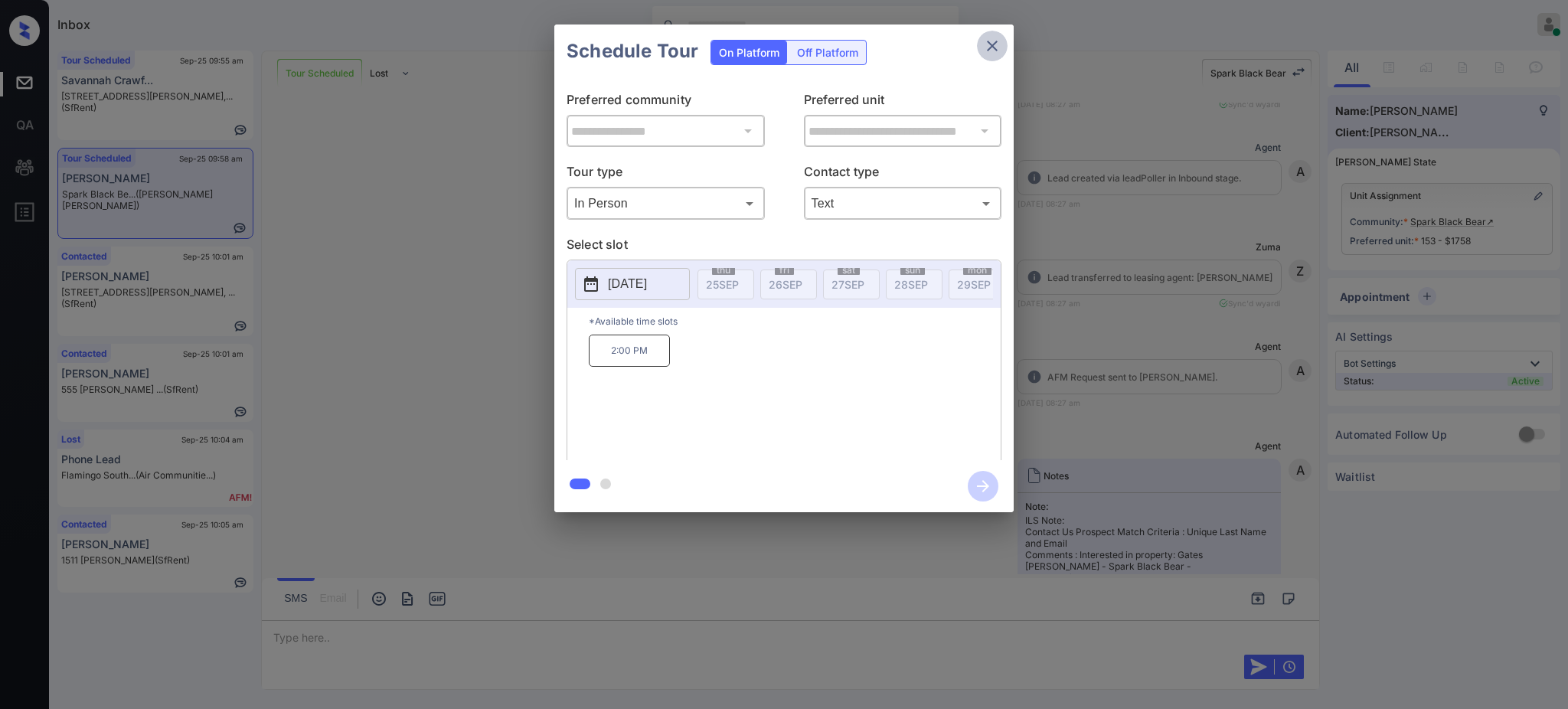
click at [993, 50] on icon "close" at bounding box center [993, 46] width 19 height 19
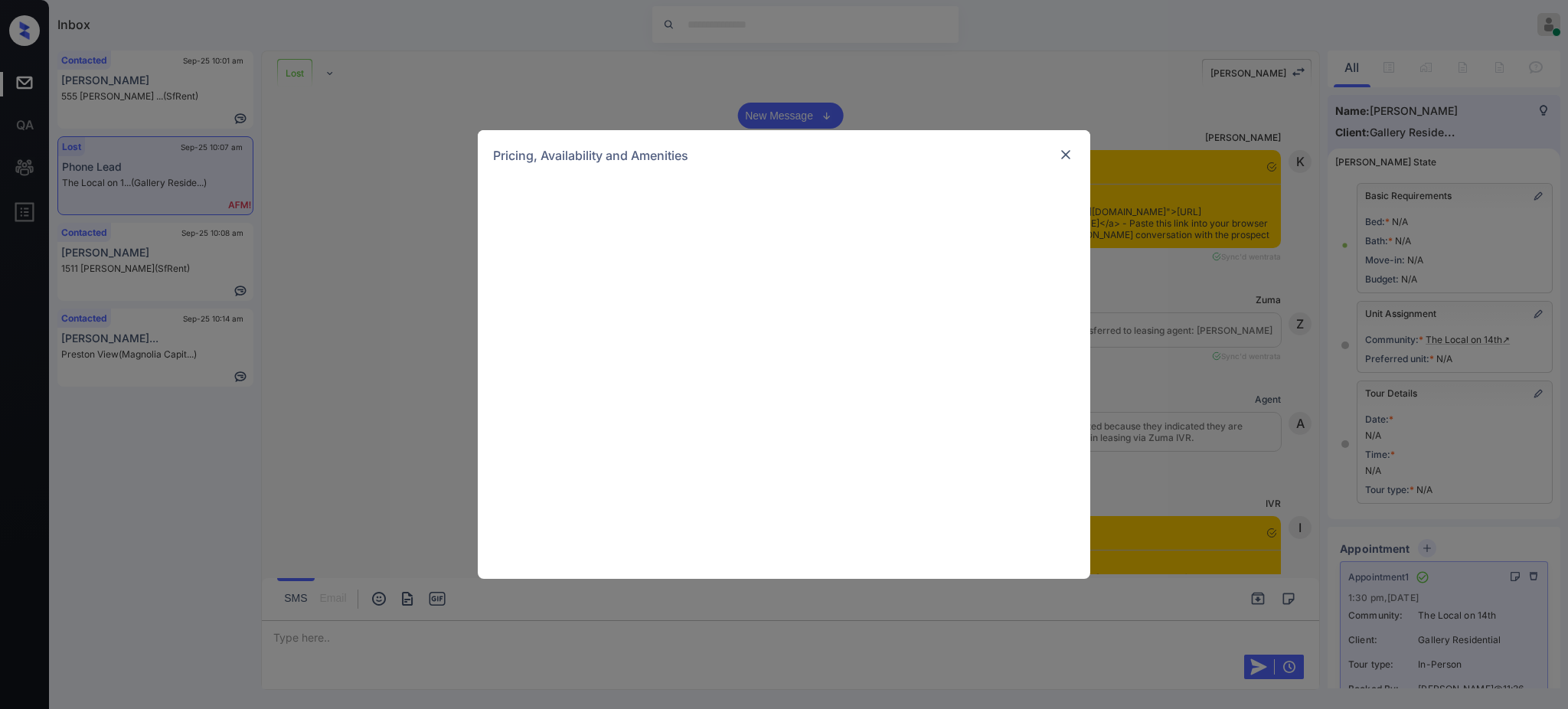
scroll to position [3674, 0]
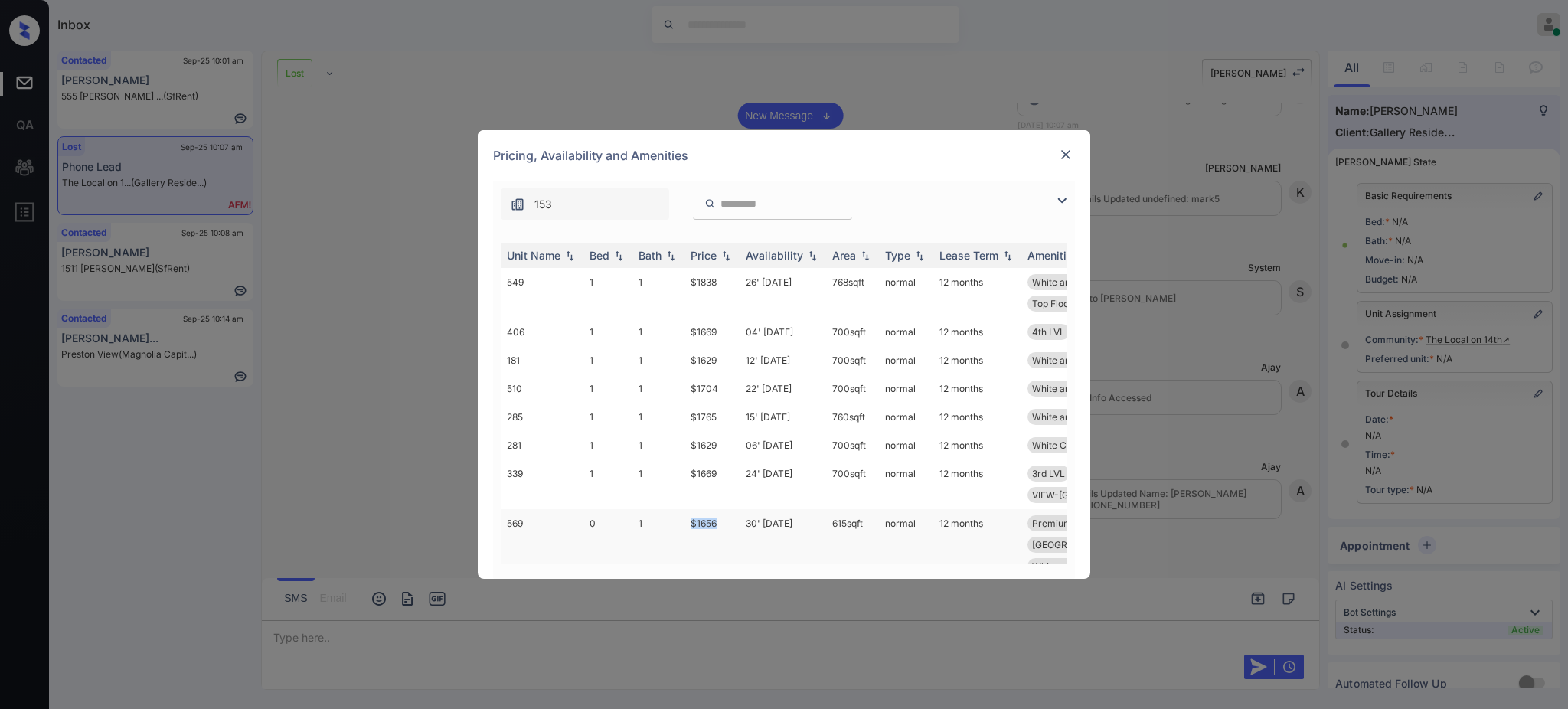
drag, startPoint x: 682, startPoint y: 484, endPoint x: 728, endPoint y: 501, distance: 49.0
click at [728, 509] on tr "569 0 1 $1656 30' [DATE] 615 sqft normal 12 months Premium Applian... Premium B…" at bounding box center [901, 556] width 800 height 93
copy tr "$1656"
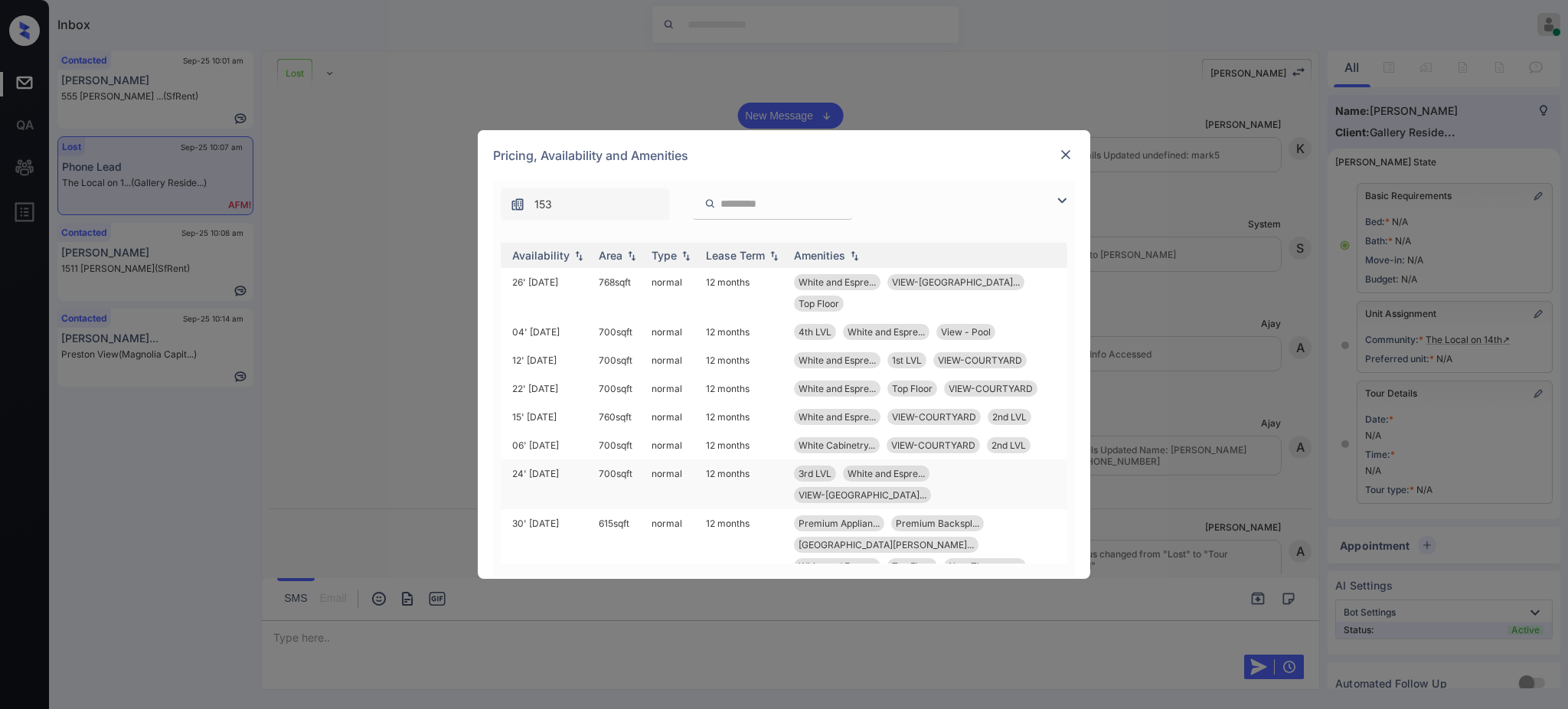
scroll to position [102, 248]
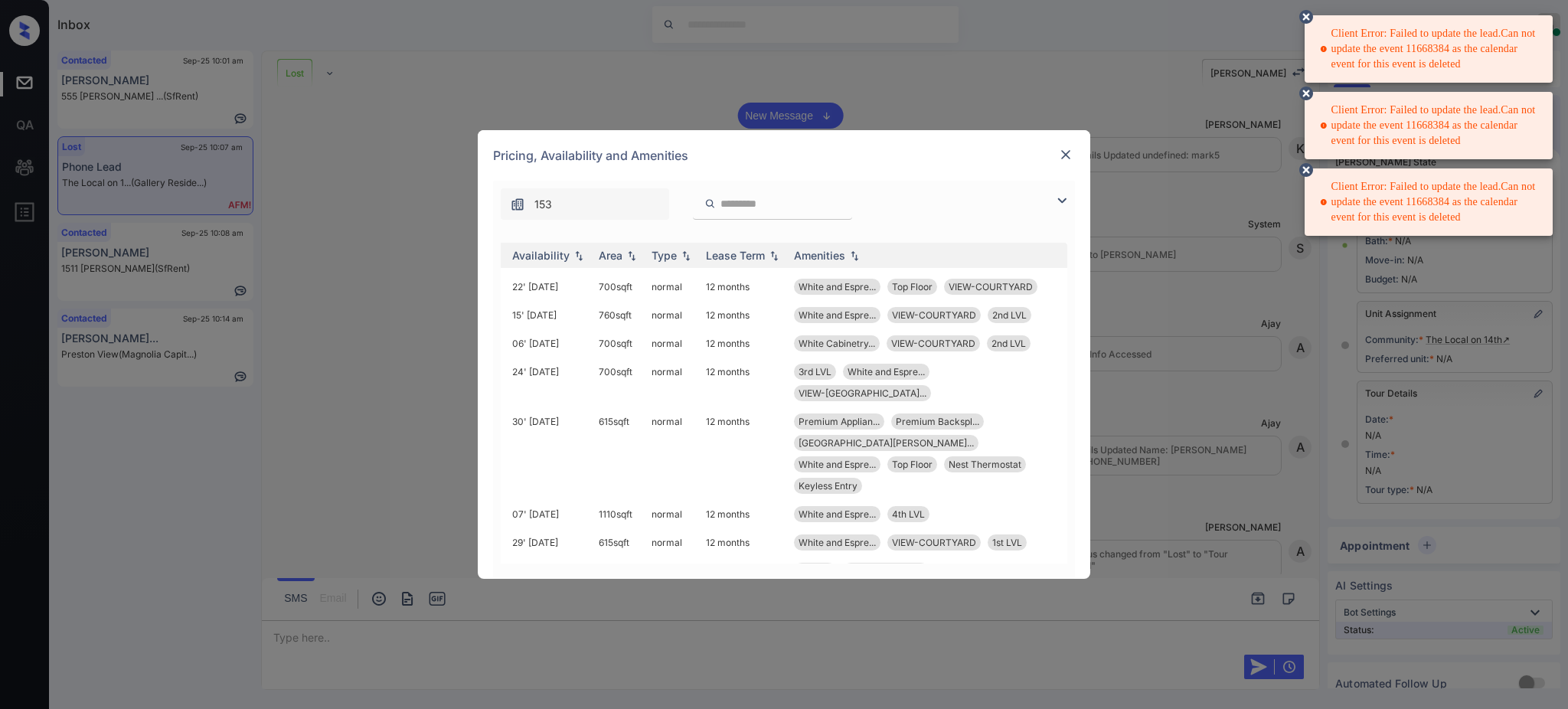
click at [1270, 126] on div "**********" at bounding box center [784, 354] width 1568 height 709
click at [1296, 167] on div "**********" at bounding box center [784, 354] width 1568 height 709
click at [1301, 168] on icon at bounding box center [1306, 169] width 14 height 14
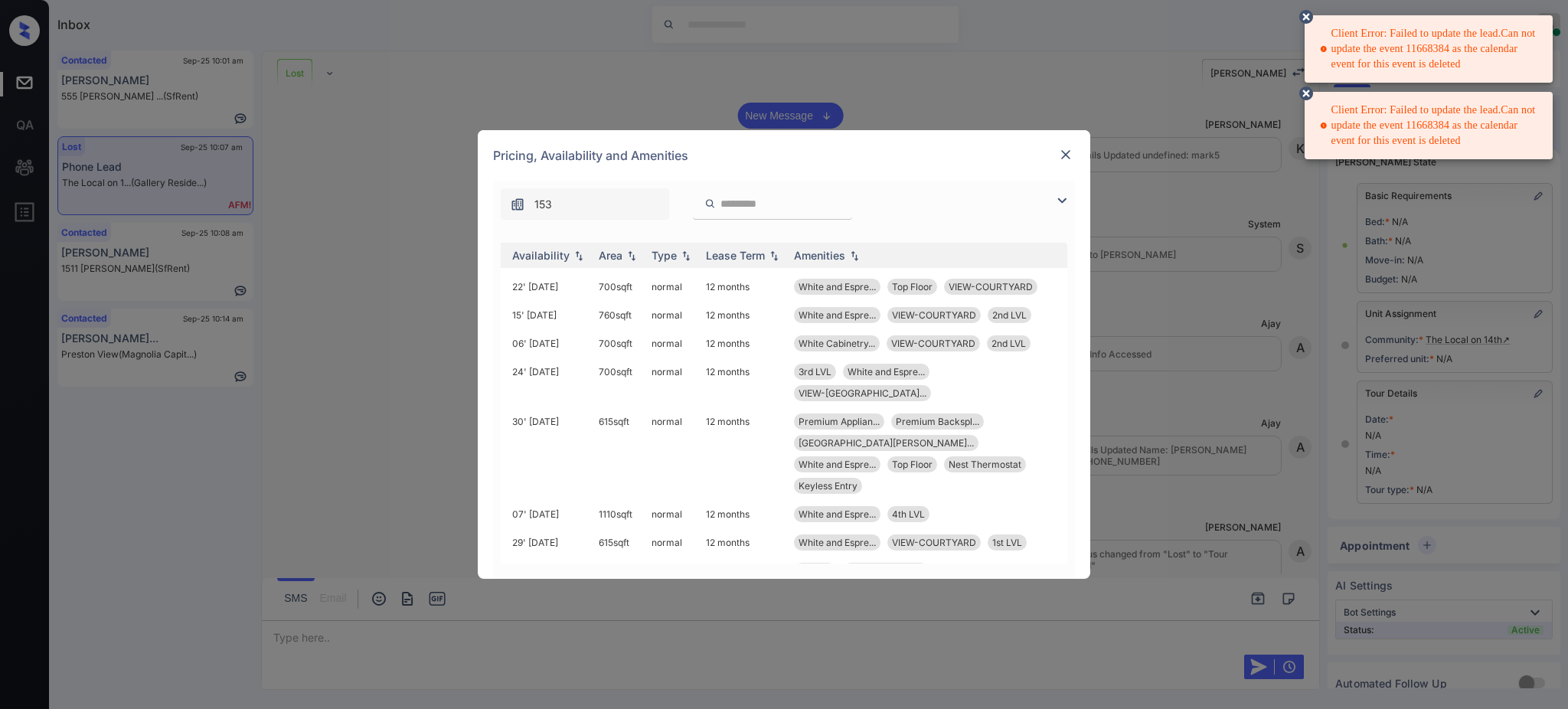
click at [1308, 95] on circle at bounding box center [1306, 94] width 9 height 9
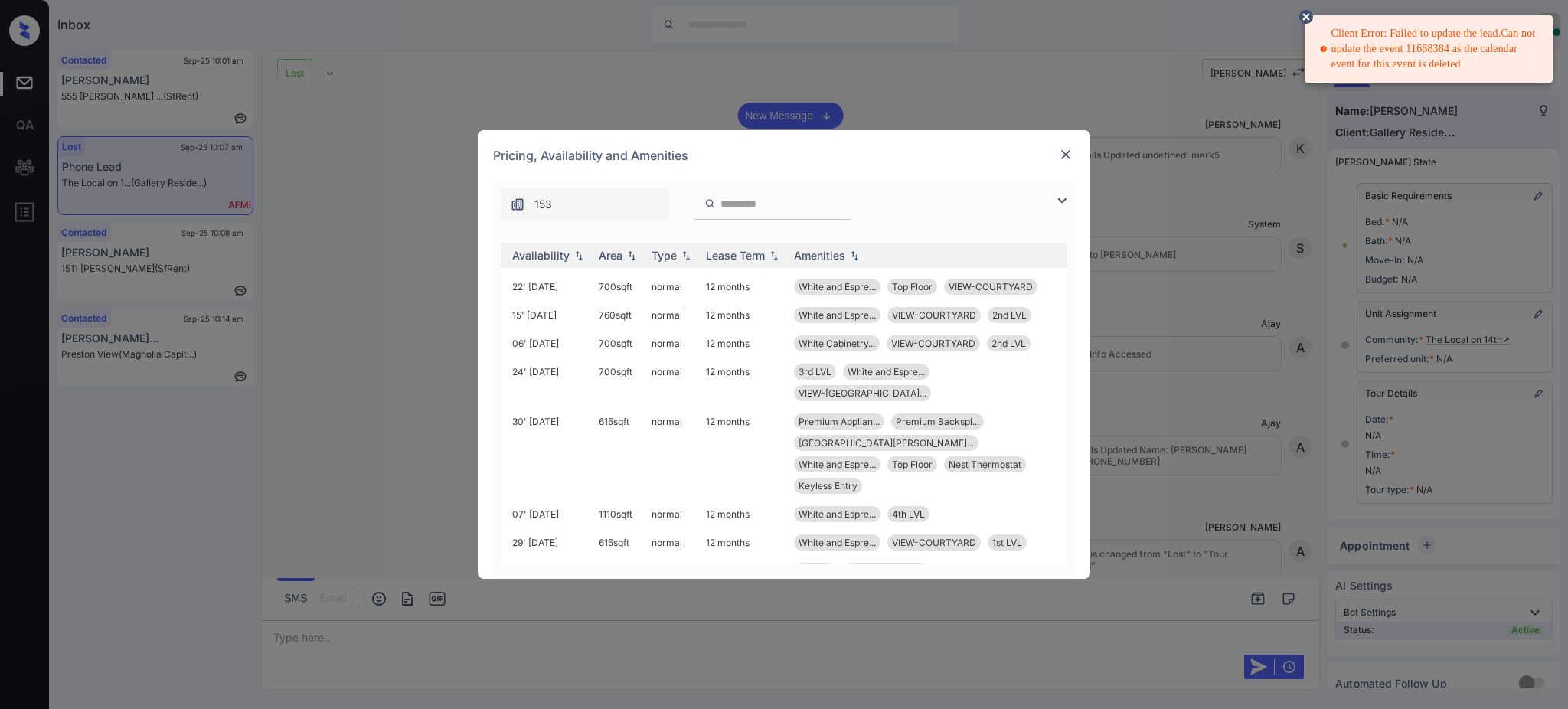
click at [1303, 15] on icon at bounding box center [1306, 17] width 14 height 14
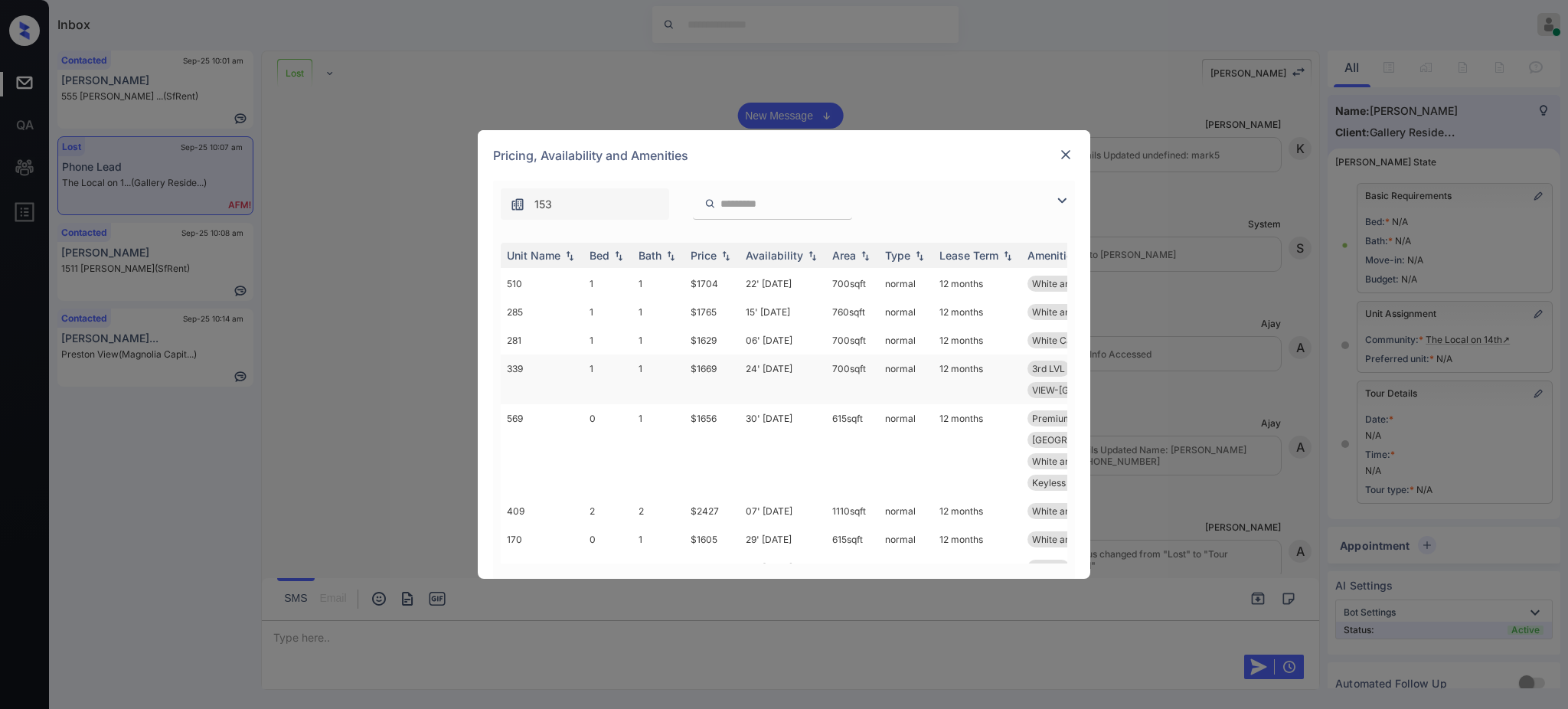
scroll to position [102, 0]
click at [602, 256] on div "Bed" at bounding box center [599, 256] width 20 height 13
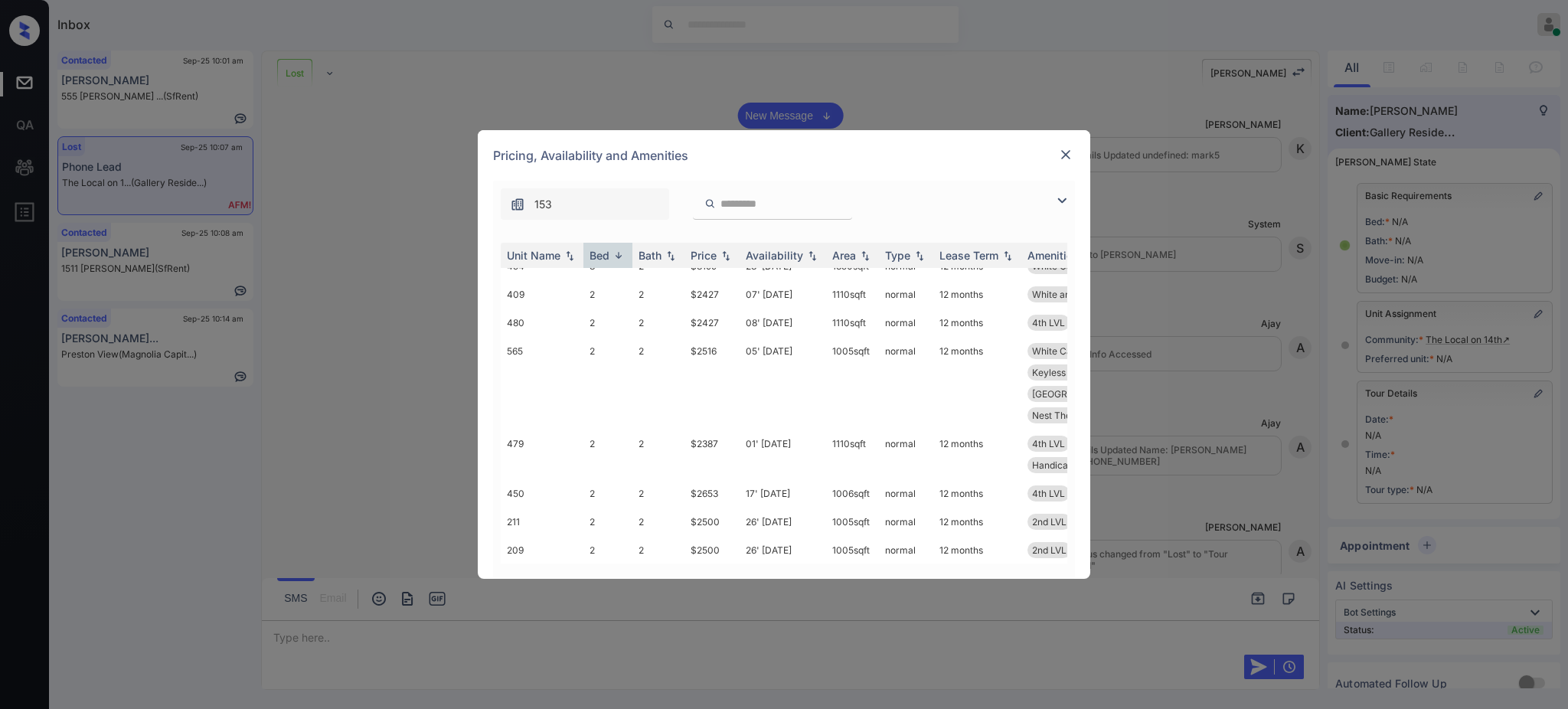
scroll to position [0, 0]
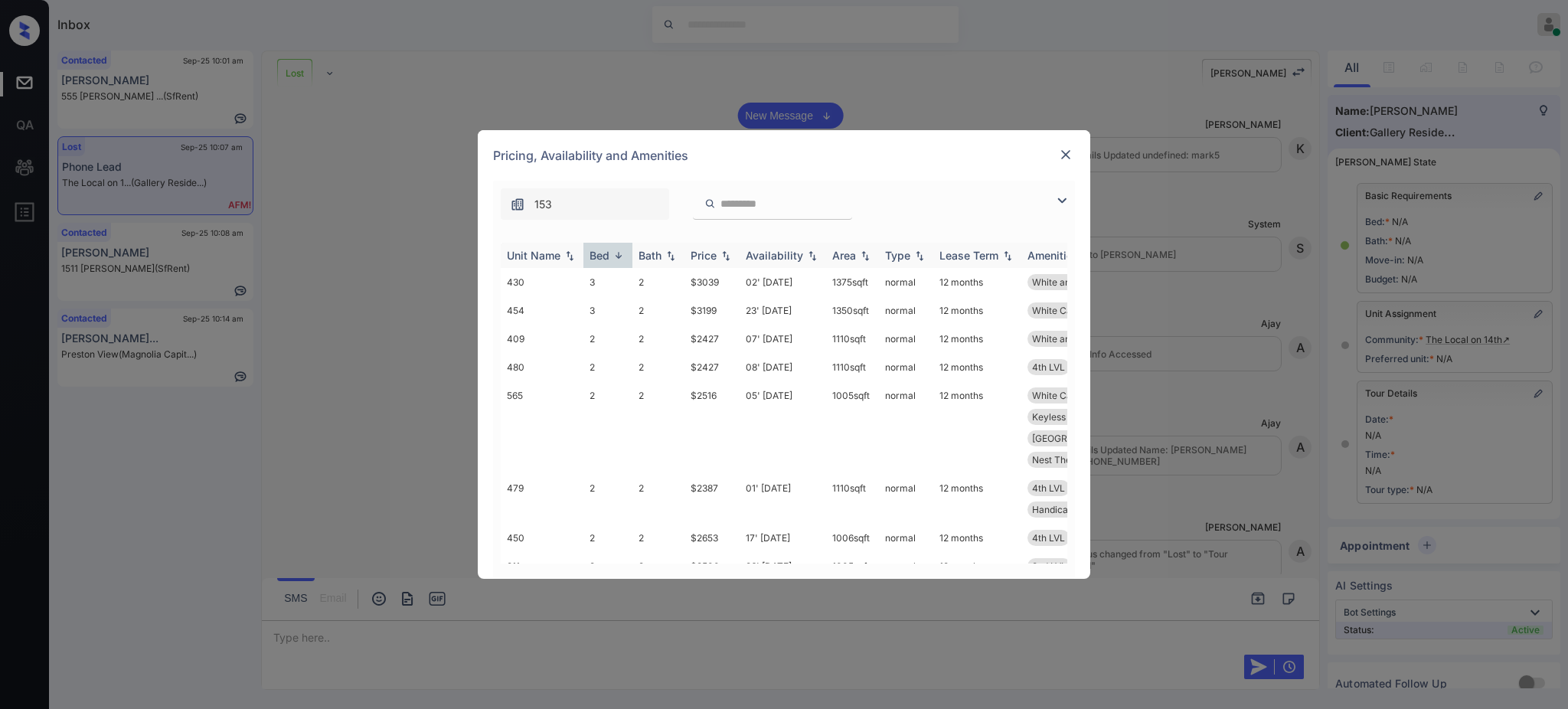
click at [606, 255] on div "Bed" at bounding box center [599, 256] width 20 height 13
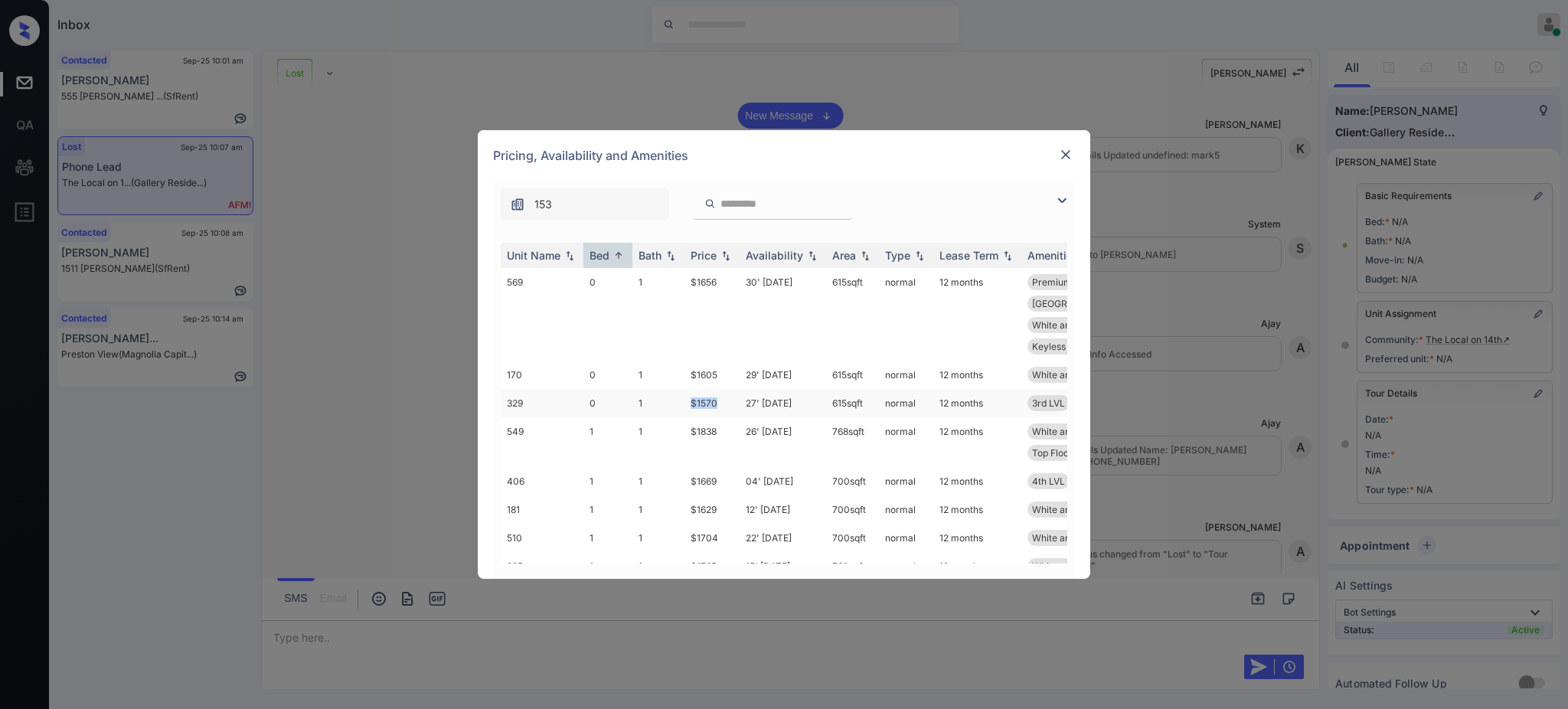
drag, startPoint x: 674, startPoint y: 383, endPoint x: 745, endPoint y: 389, distance: 71.3
click at [730, 388] on tr "329 0 1 $1570 27' [DATE] 615 sqft normal 12 months 3rd LVL White and Espre..." at bounding box center [901, 402] width 800 height 28
copy tr "$1570"
click at [1073, 147] on img at bounding box center [1066, 154] width 15 height 15
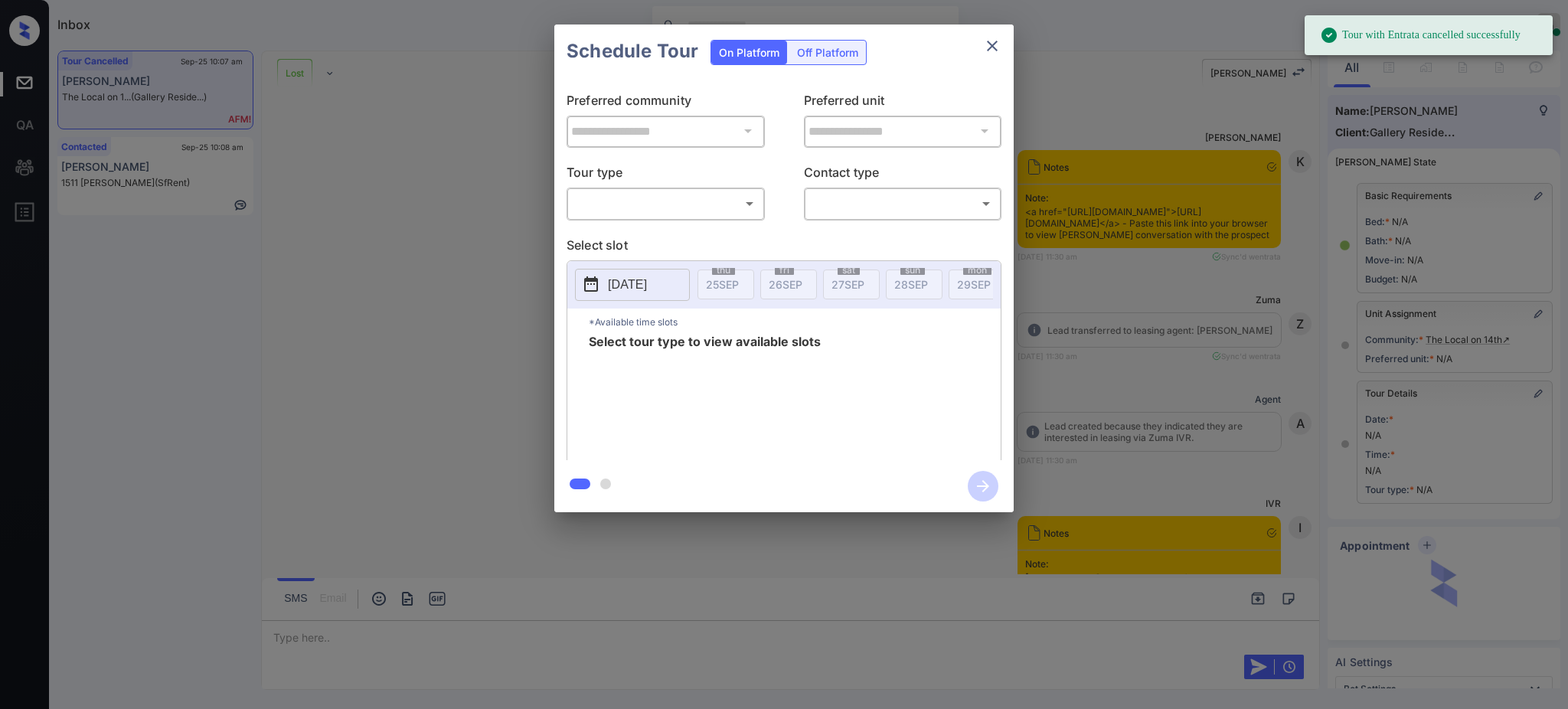
click at [629, 210] on body "Tour with Entrata cancelled successfully Inbox [PERSON_NAME] Online Set yoursel…" at bounding box center [784, 354] width 1568 height 709
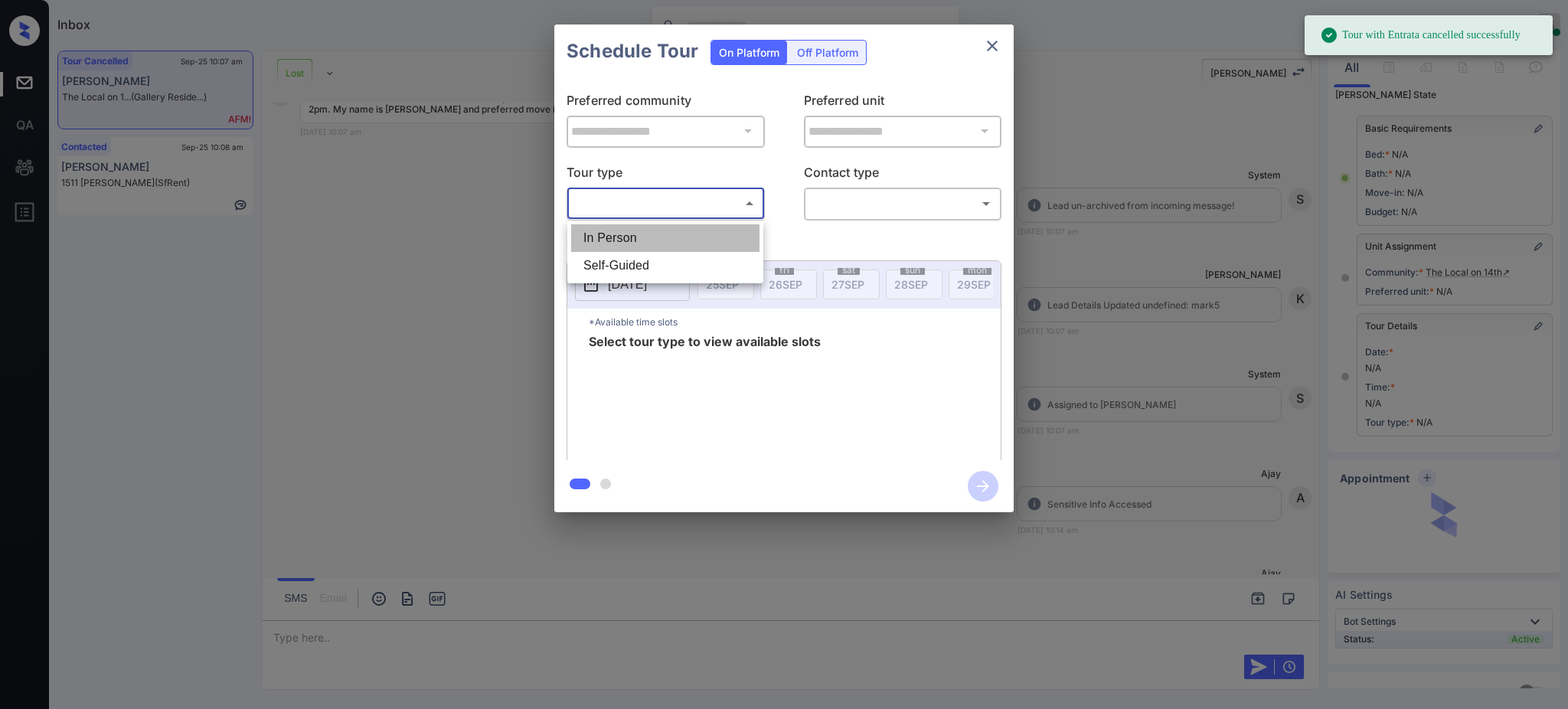
drag, startPoint x: 625, startPoint y: 224, endPoint x: 862, endPoint y: 190, distance: 239.4
click at [625, 225] on li "In Person" at bounding box center [665, 238] width 189 height 28
type input "********"
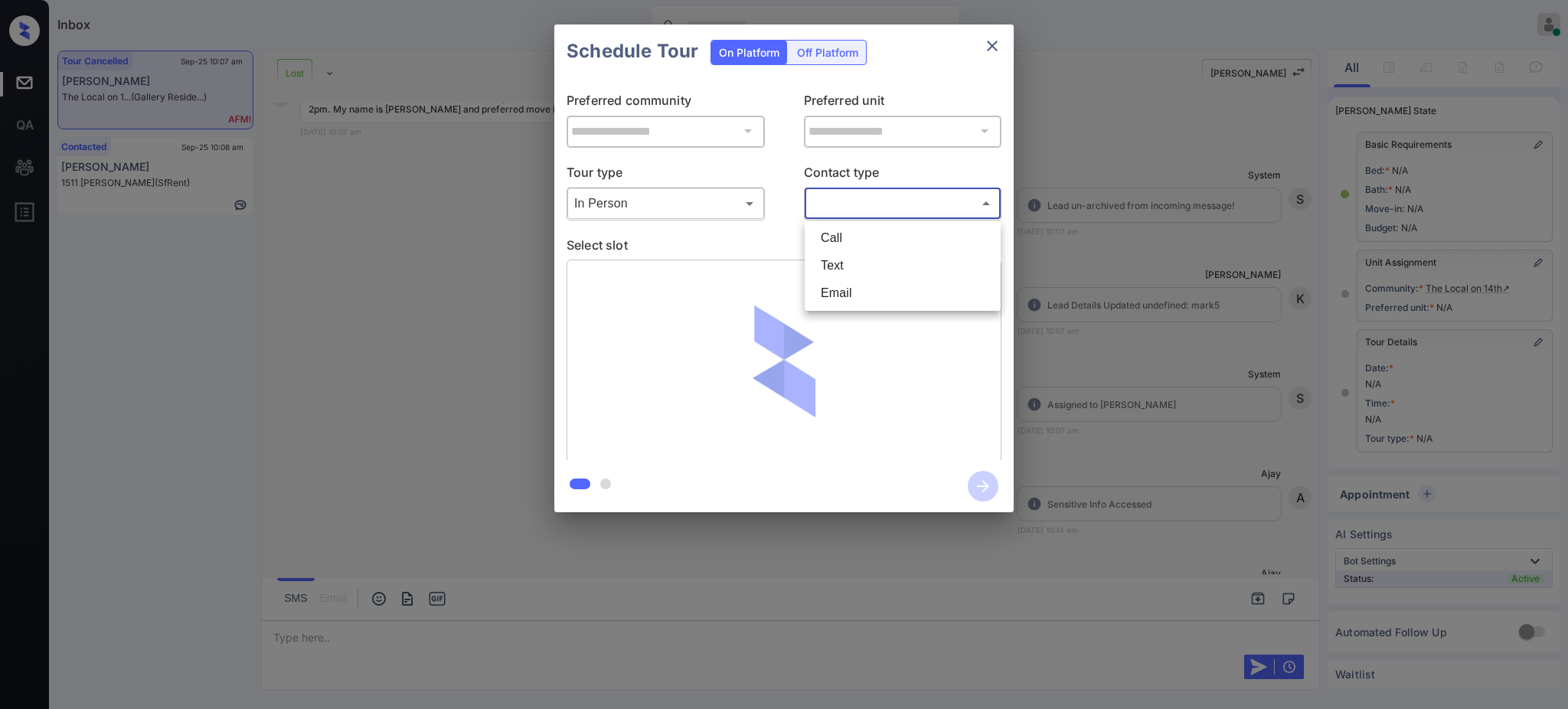
drag, startPoint x: 859, startPoint y: 196, endPoint x: 850, endPoint y: 258, distance: 62.6
click at [859, 199] on body "Tour with Entrata cancelled successfully Inbox Ajay Kumar Online Set yourself o…" at bounding box center [784, 354] width 1568 height 709
click at [850, 258] on li "Text" at bounding box center [903, 266] width 189 height 28
type input "****"
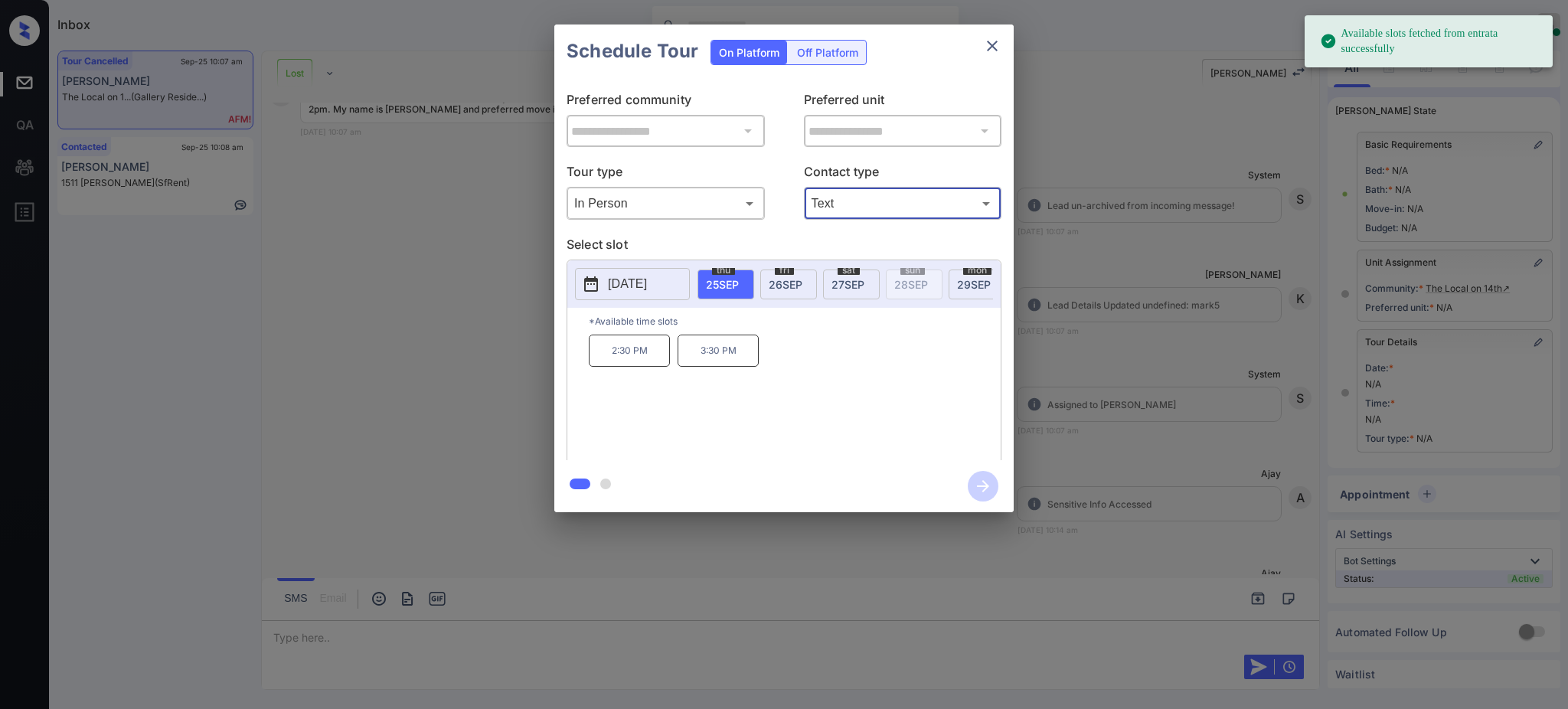
click at [778, 284] on span "26 SEP" at bounding box center [785, 284] width 33 height 13
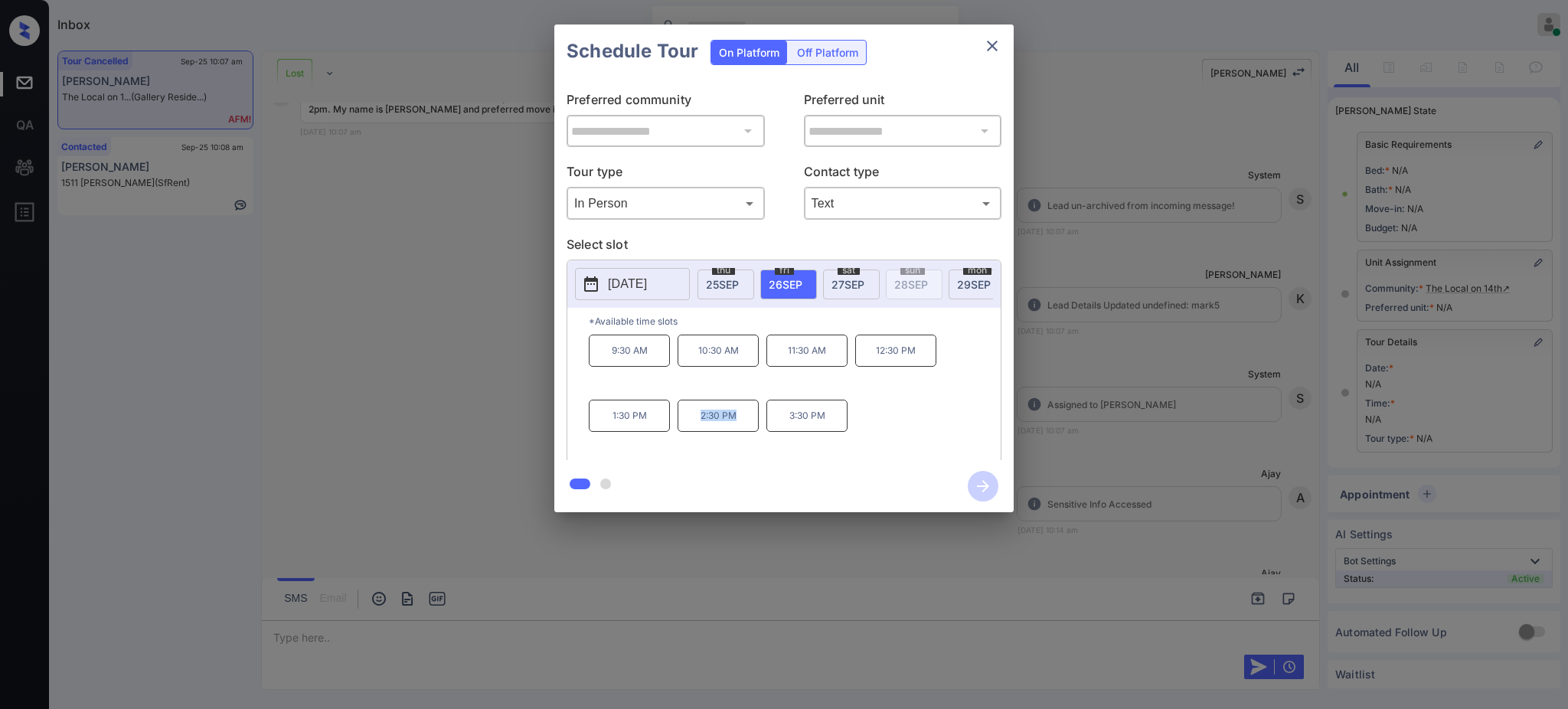
drag, startPoint x: 691, startPoint y: 428, endPoint x: 769, endPoint y: 428, distance: 78.0
click at [750, 430] on p "2:30 PM" at bounding box center [718, 415] width 81 height 33
copy p "2:30 PM"
click at [993, 46] on icon "close" at bounding box center [993, 46] width 11 height 11
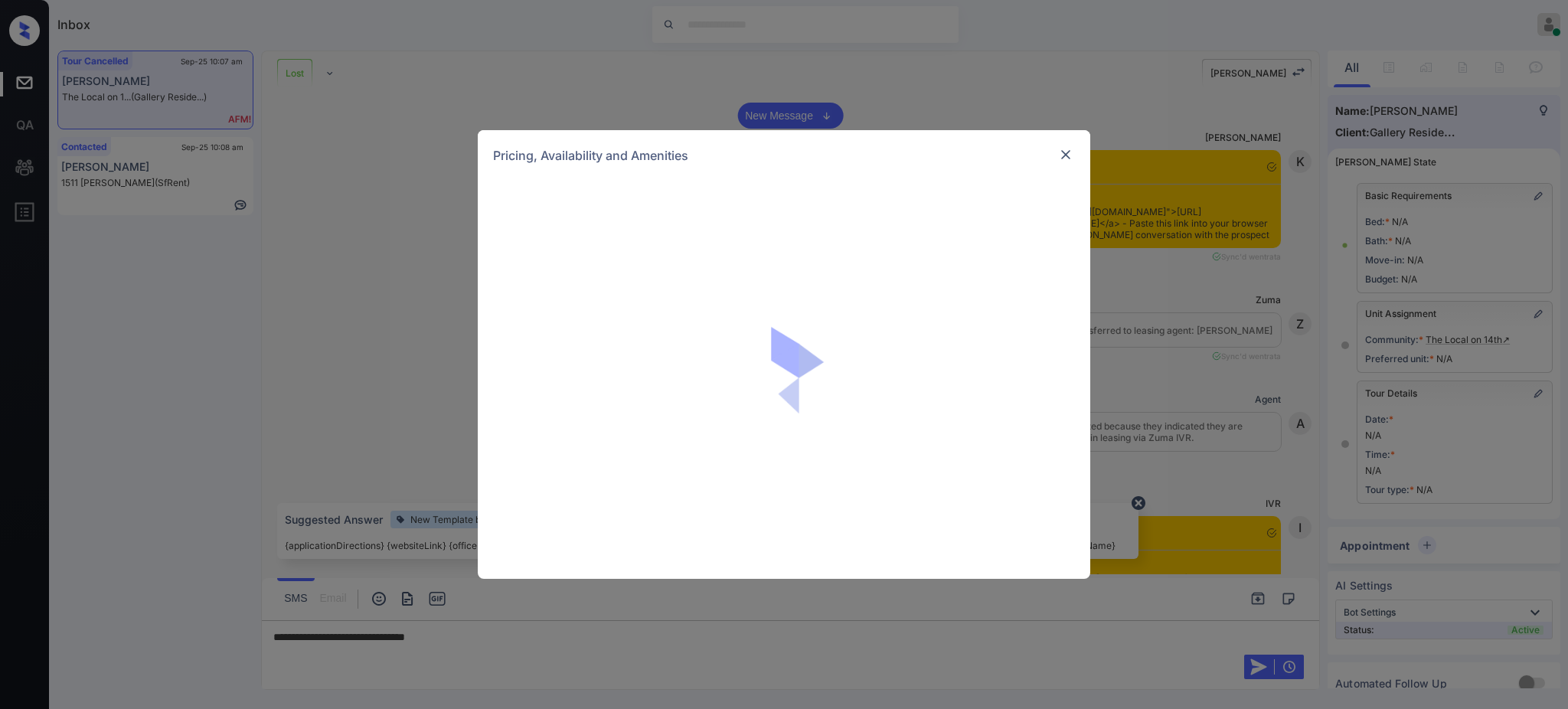
scroll to position [67, 0]
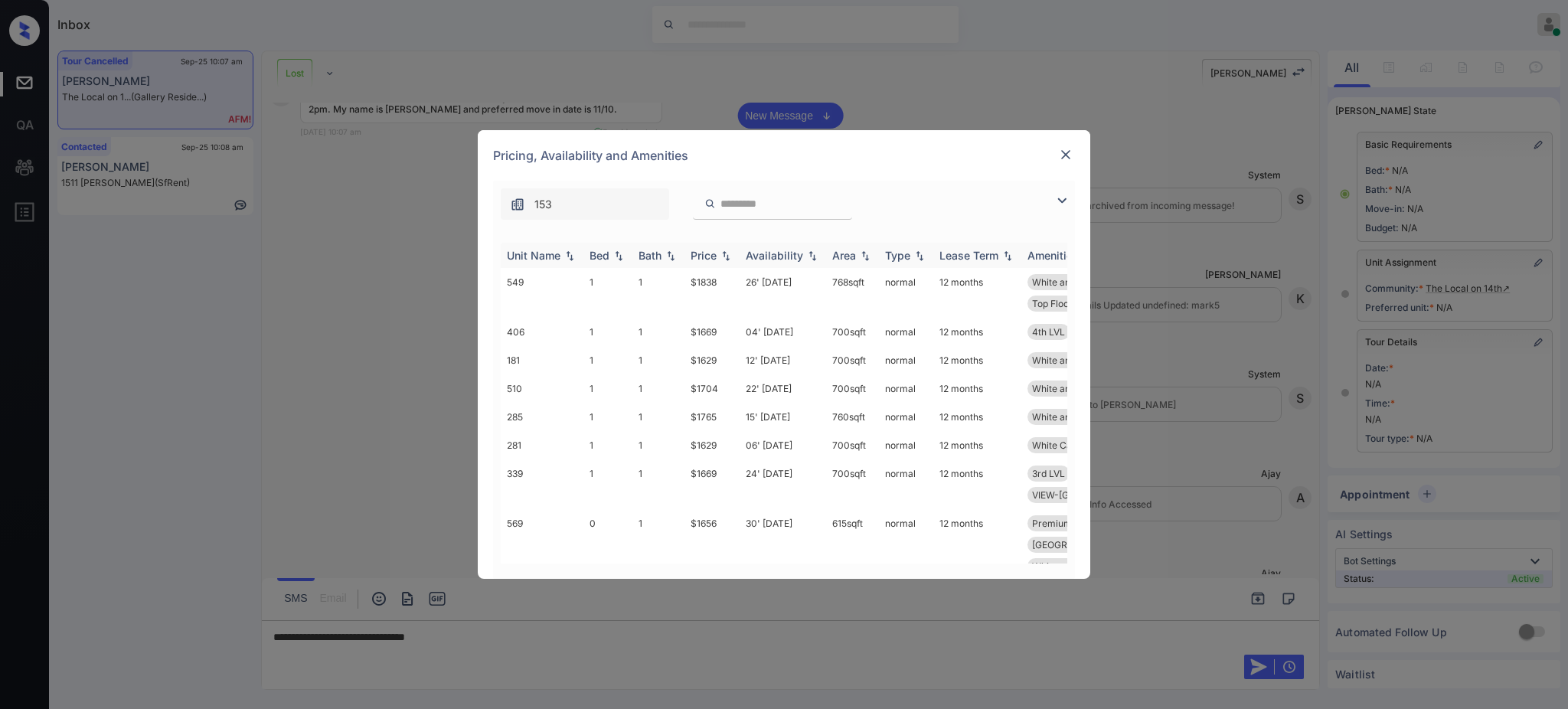
click at [616, 256] on img at bounding box center [618, 256] width 15 height 11
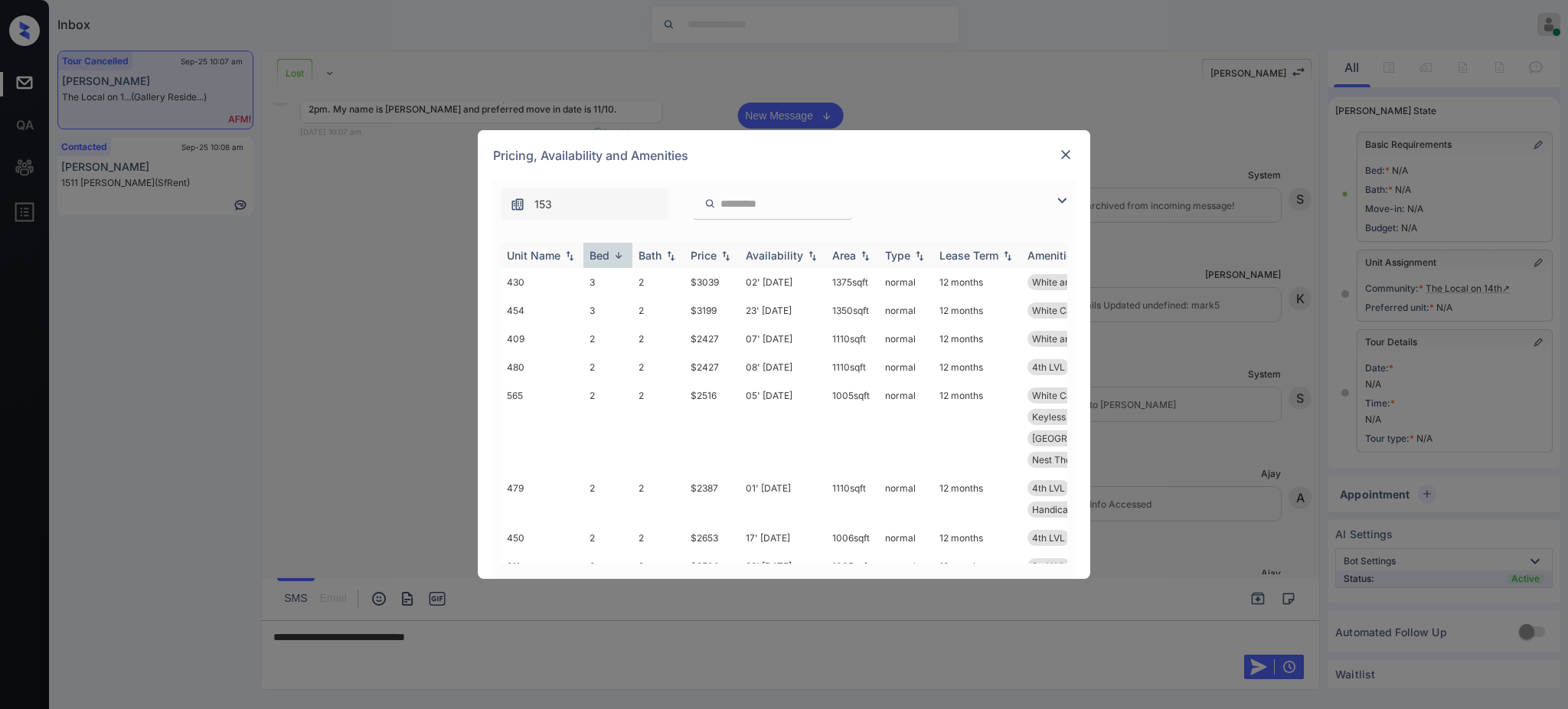
click at [596, 258] on div "Bed" at bounding box center [599, 256] width 20 height 13
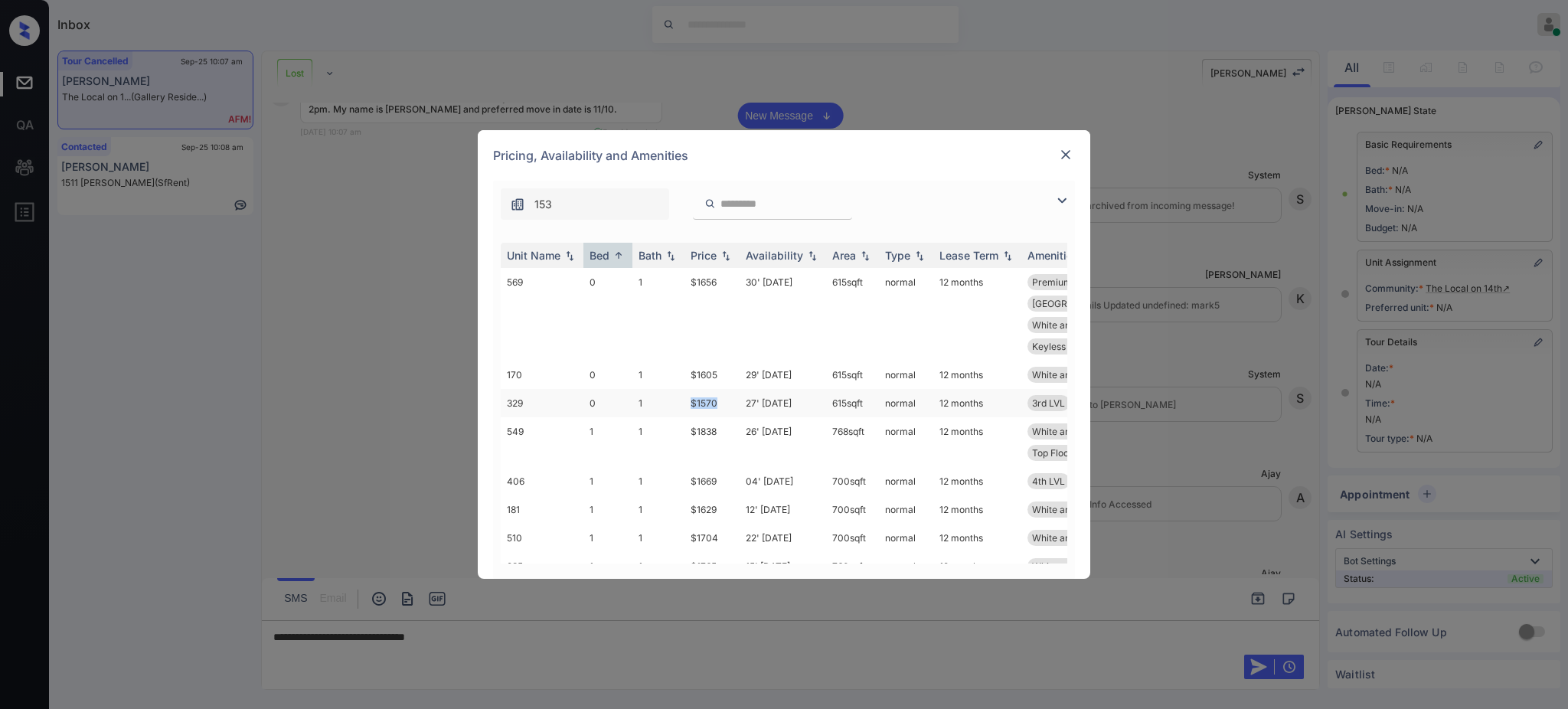
drag, startPoint x: 687, startPoint y: 381, endPoint x: 721, endPoint y: 379, distance: 34.1
click at [721, 388] on td "$1570" at bounding box center [711, 402] width 55 height 28
copy td "$1570"
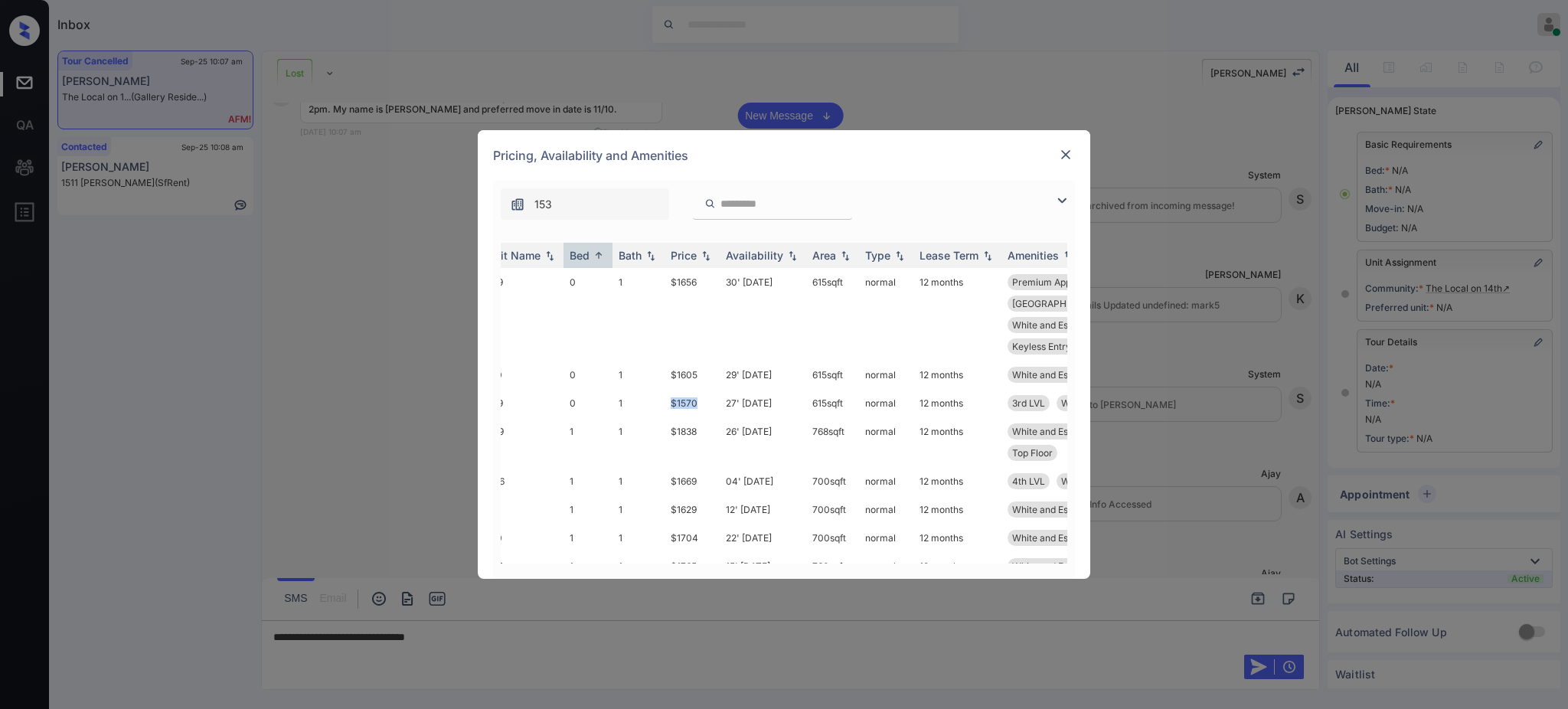
scroll to position [0, 0]
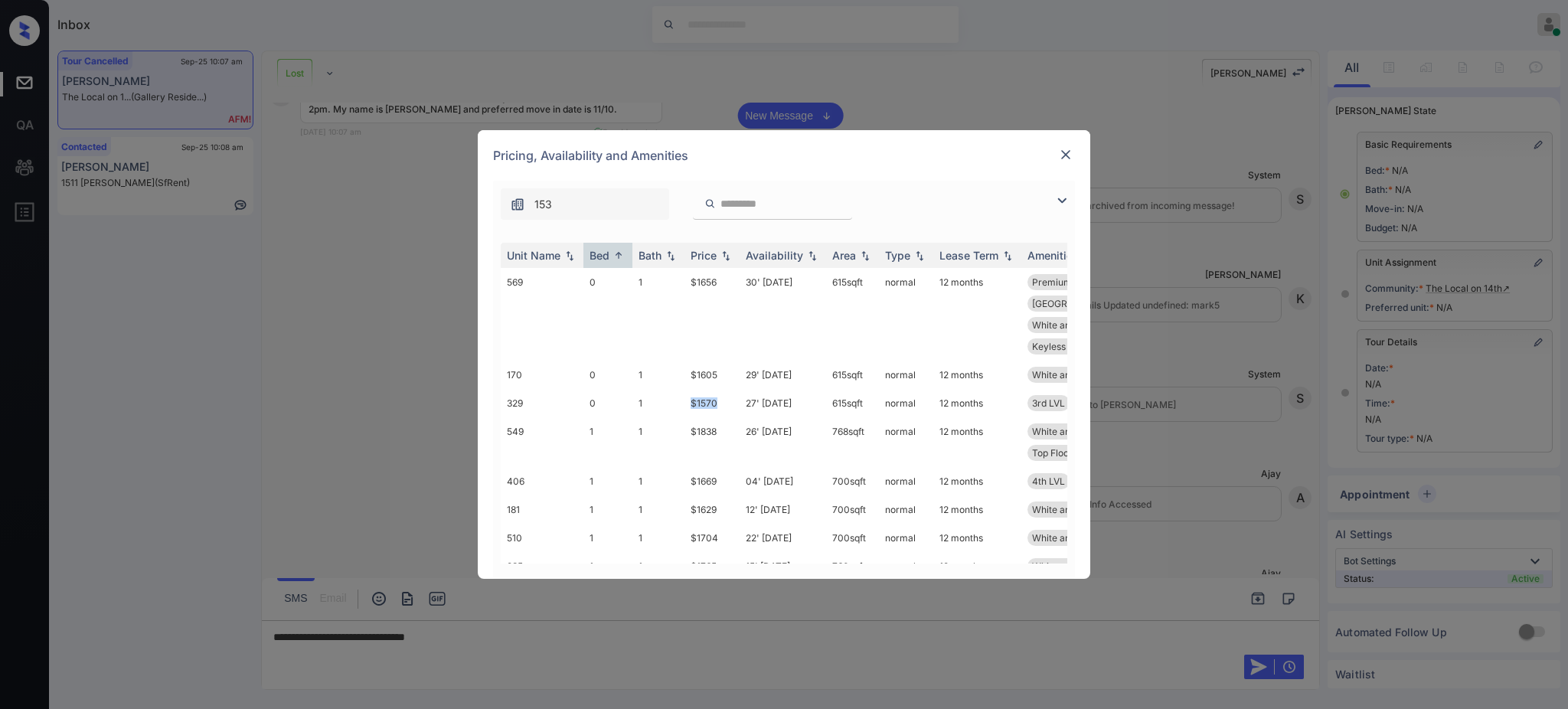
copy td "$1570"
click at [1060, 158] on img at bounding box center [1066, 154] width 15 height 15
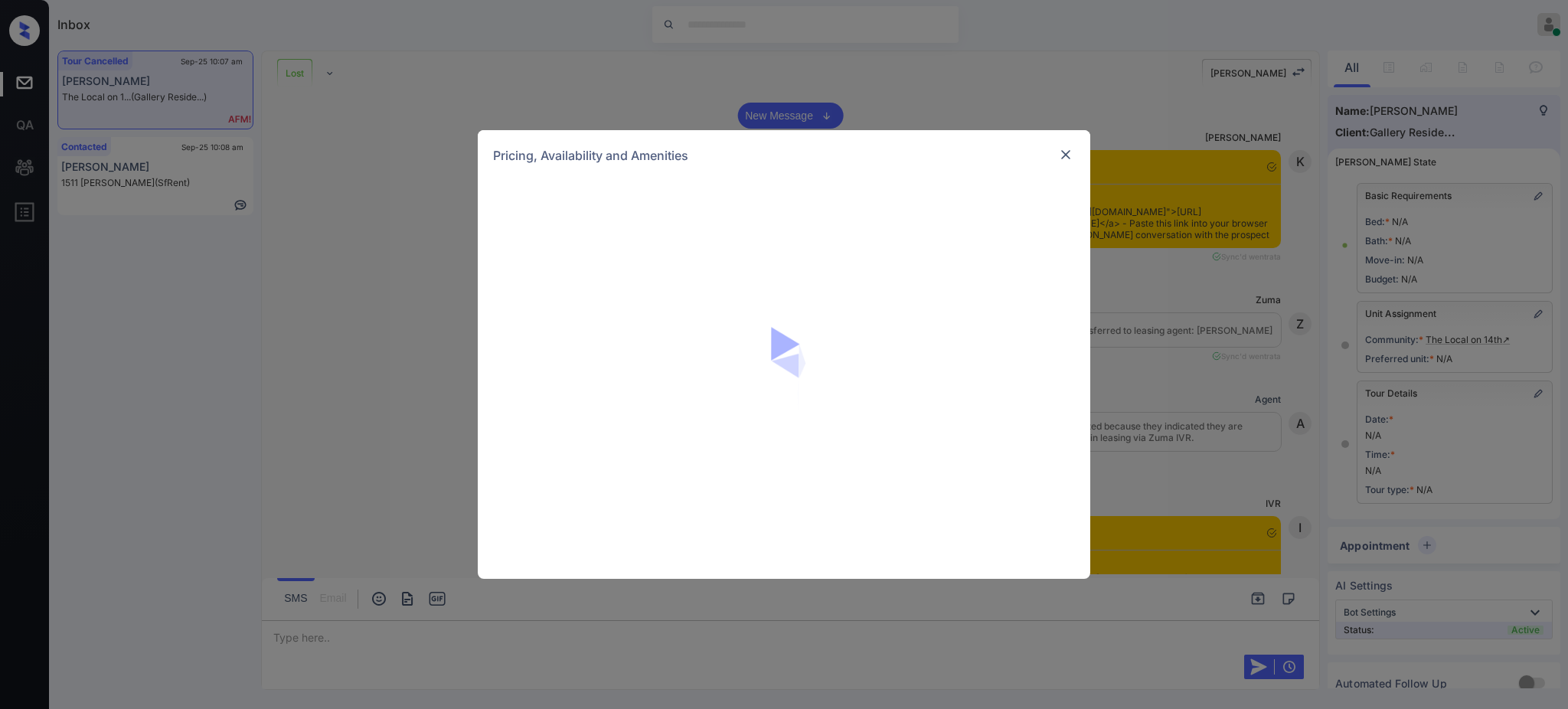
scroll to position [67, 0]
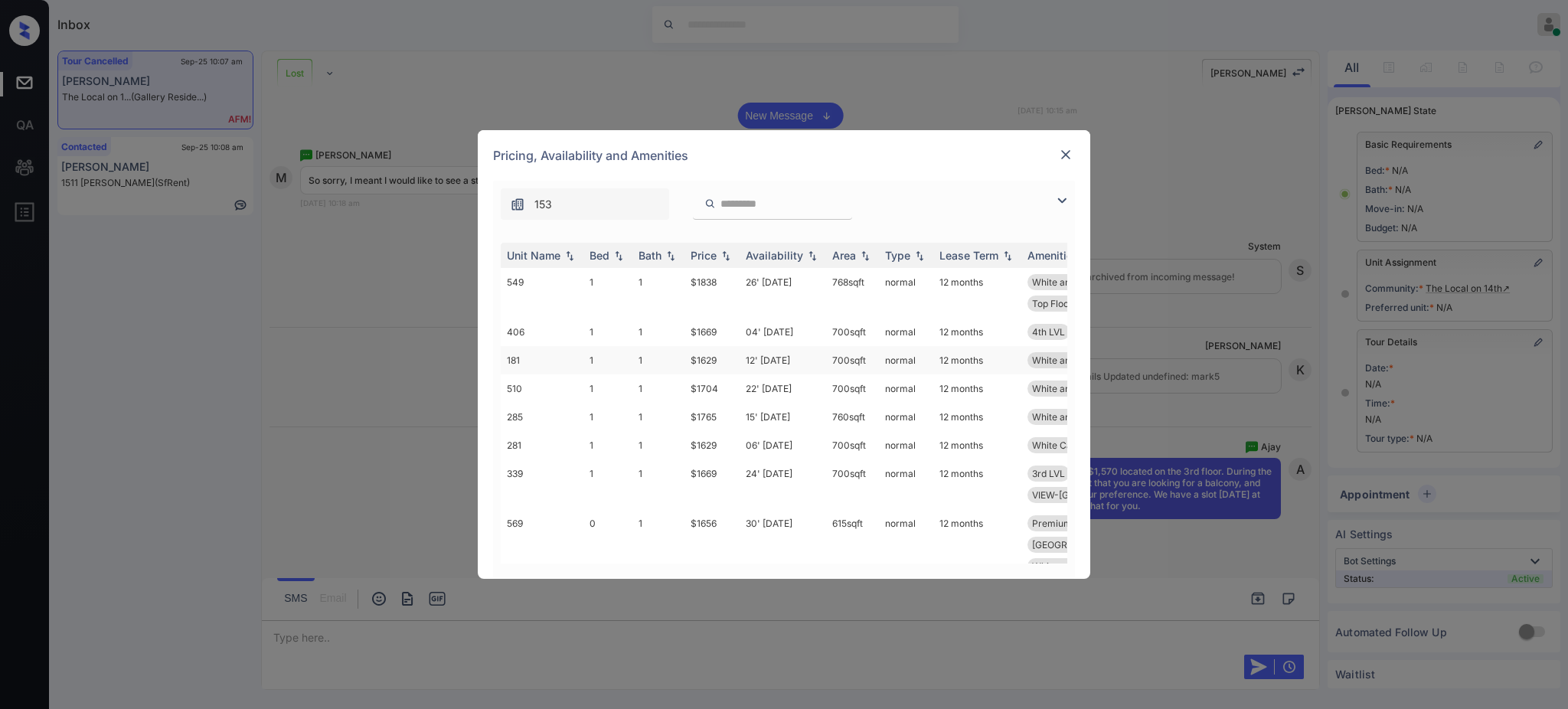
click at [693, 346] on td "$1629" at bounding box center [711, 360] width 55 height 28
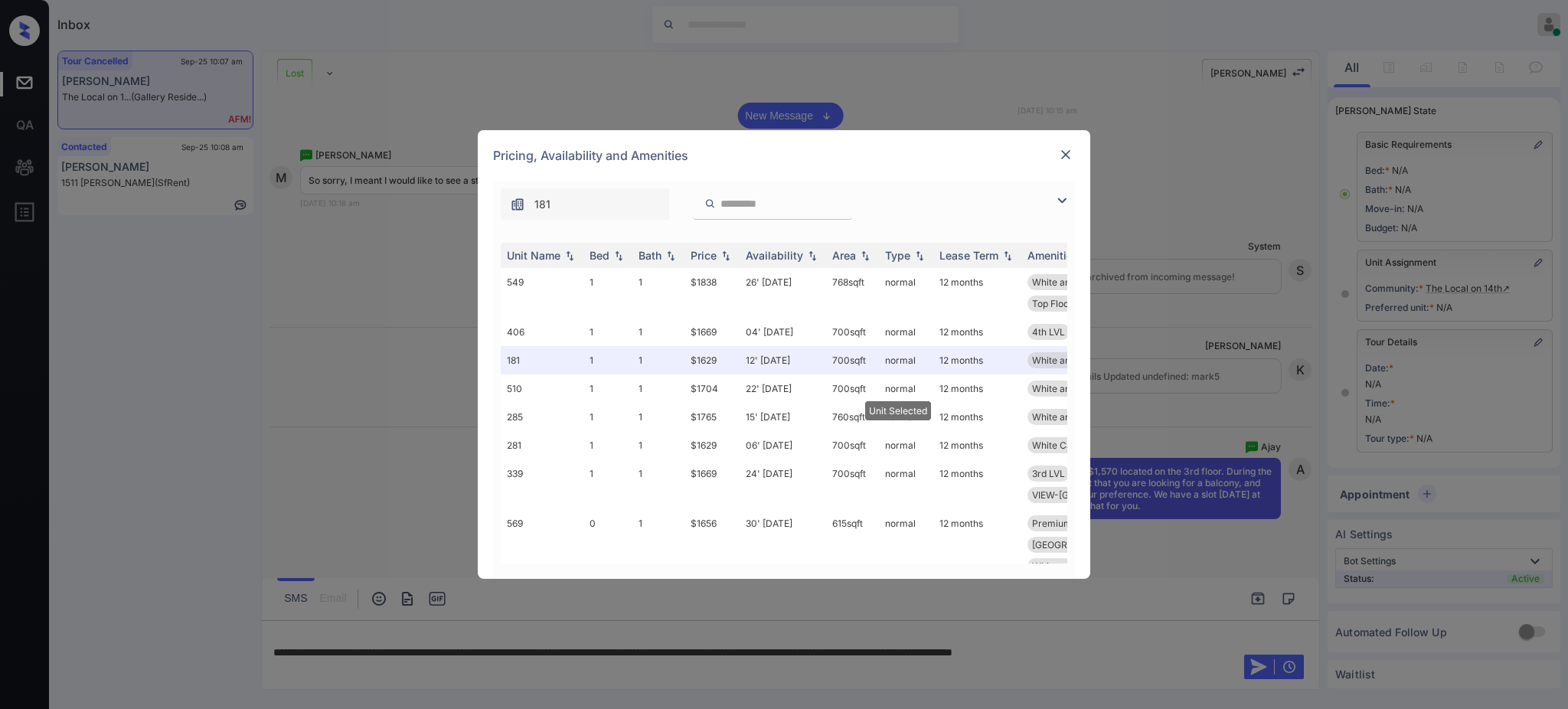
click at [1074, 149] on div at bounding box center [1066, 155] width 19 height 19
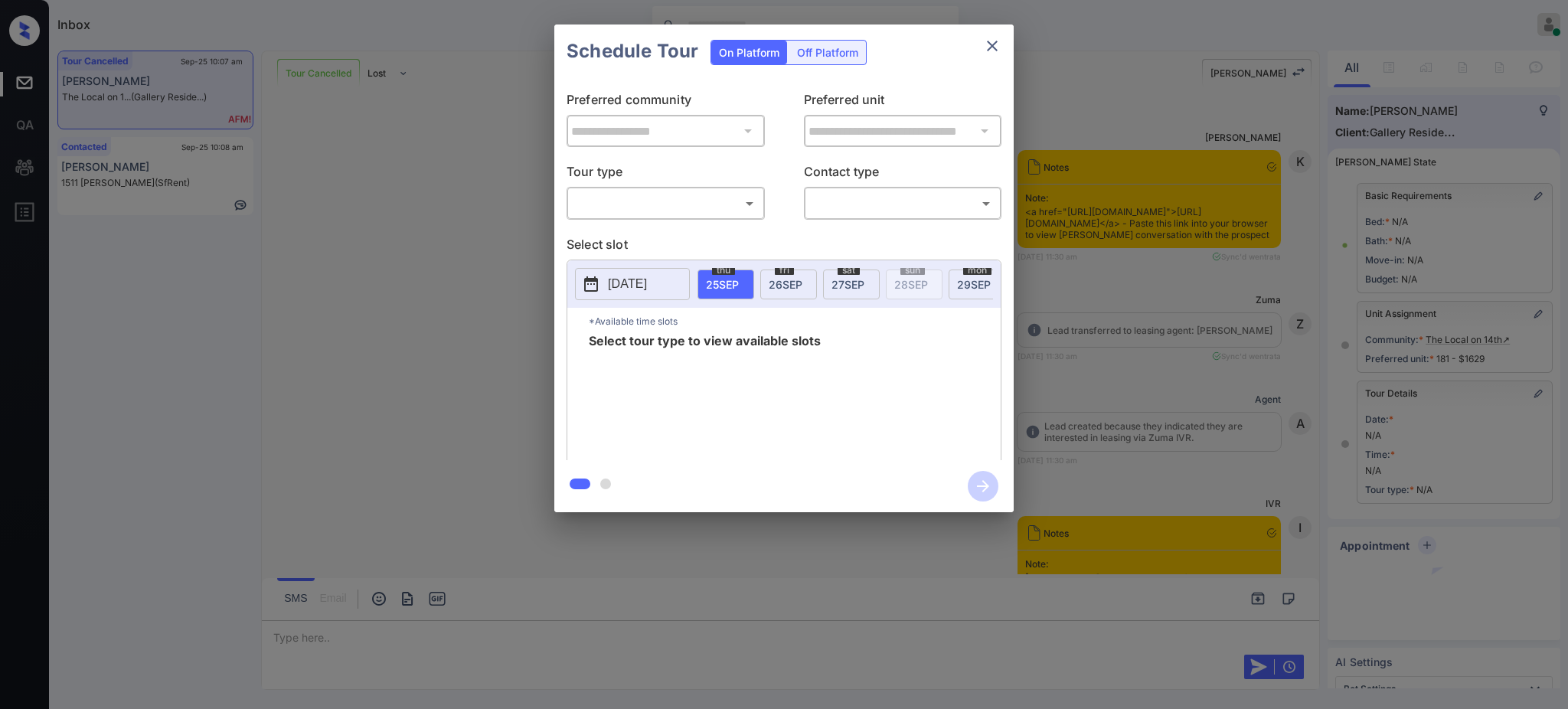
scroll to position [67, 0]
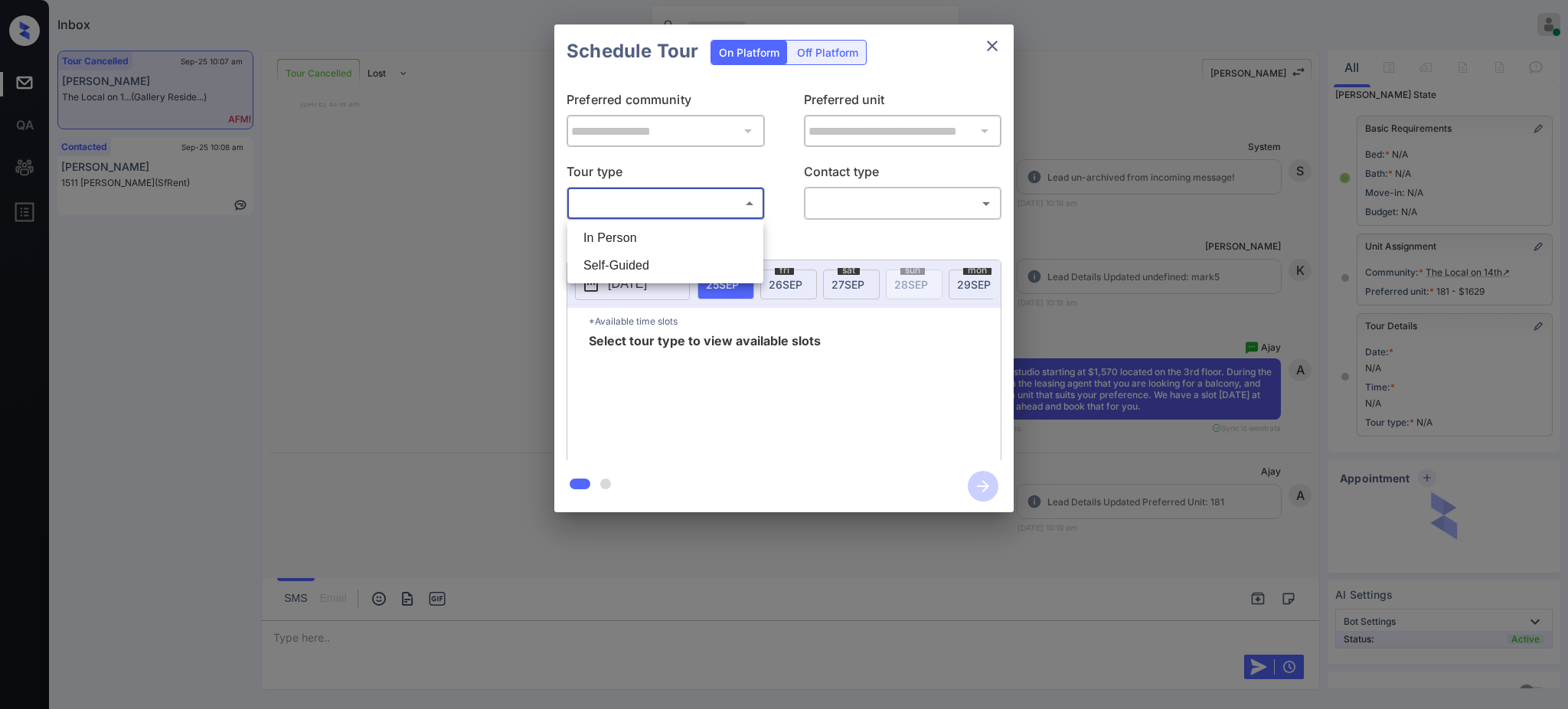
click at [680, 203] on body "Inbox [PERSON_NAME] Online Set yourself offline Set yourself on break Profile S…" at bounding box center [784, 354] width 1568 height 709
click at [654, 237] on li "In Person" at bounding box center [665, 238] width 189 height 28
type input "********"
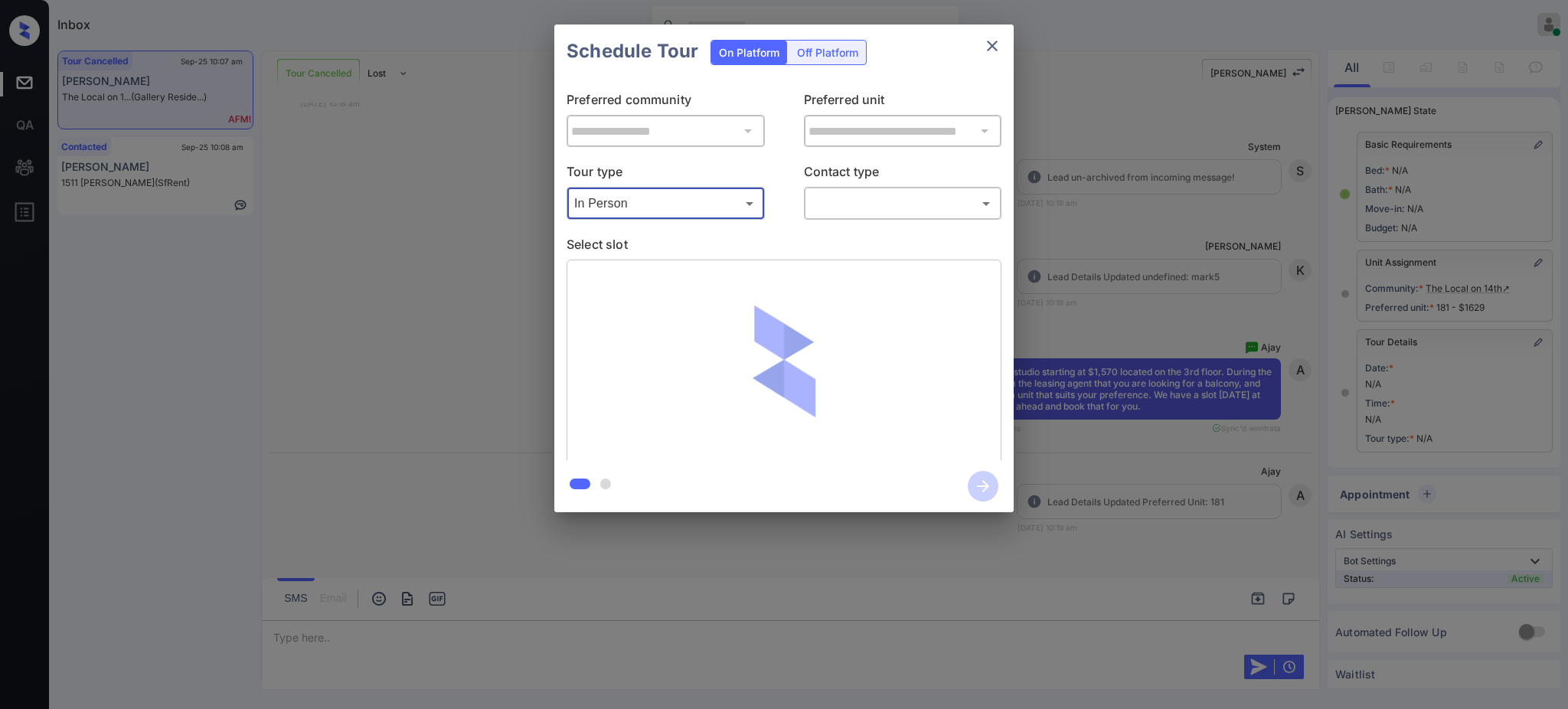
click at [915, 192] on body "Inbox [PERSON_NAME] Online Set yourself offline Set yourself on break Profile S…" at bounding box center [784, 354] width 1568 height 709
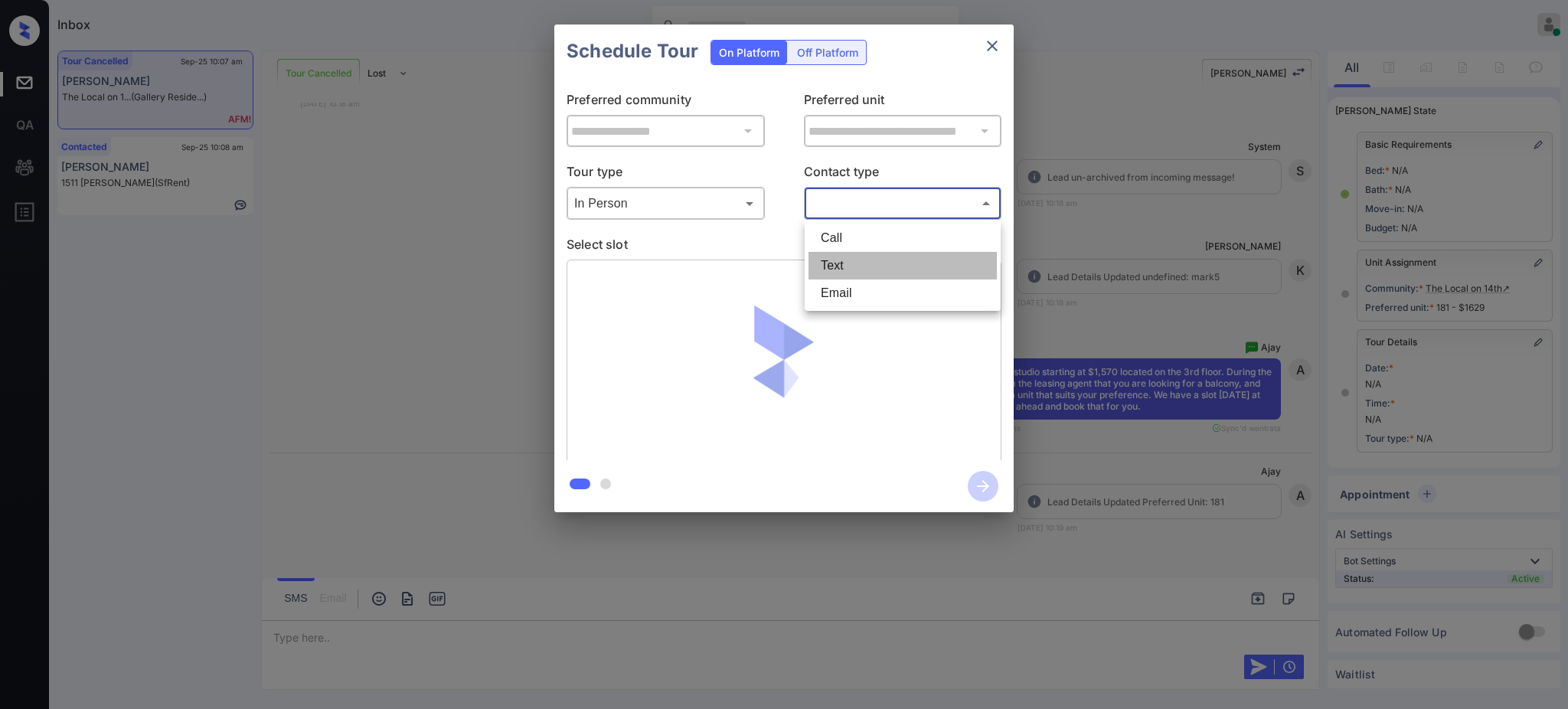
click at [858, 263] on li "Text" at bounding box center [903, 266] width 189 height 28
type input "****"
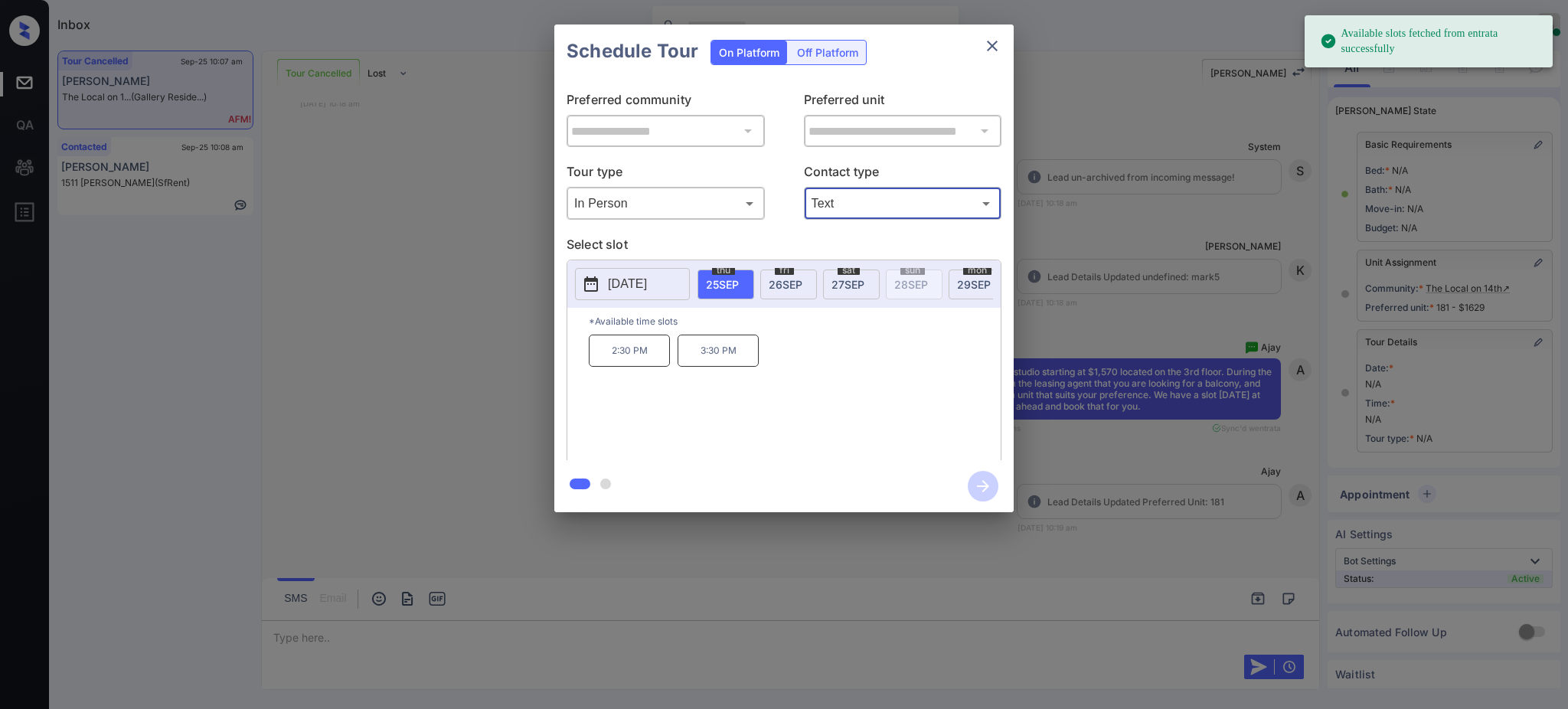
click at [780, 282] on span "[DATE]" at bounding box center [785, 284] width 33 height 13
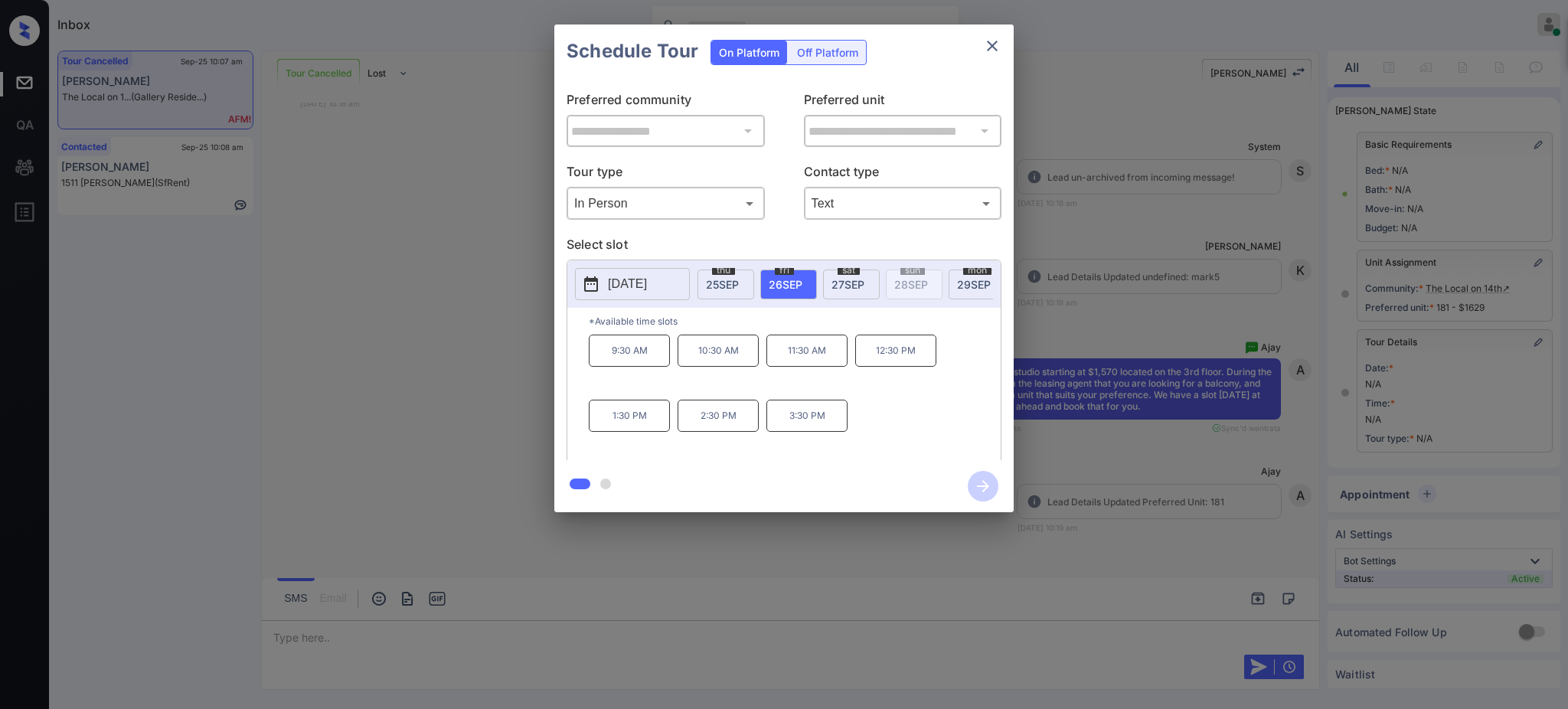
click at [715, 427] on p "2:30 PM" at bounding box center [718, 415] width 81 height 33
click at [984, 488] on icon "button" at bounding box center [982, 486] width 31 height 31
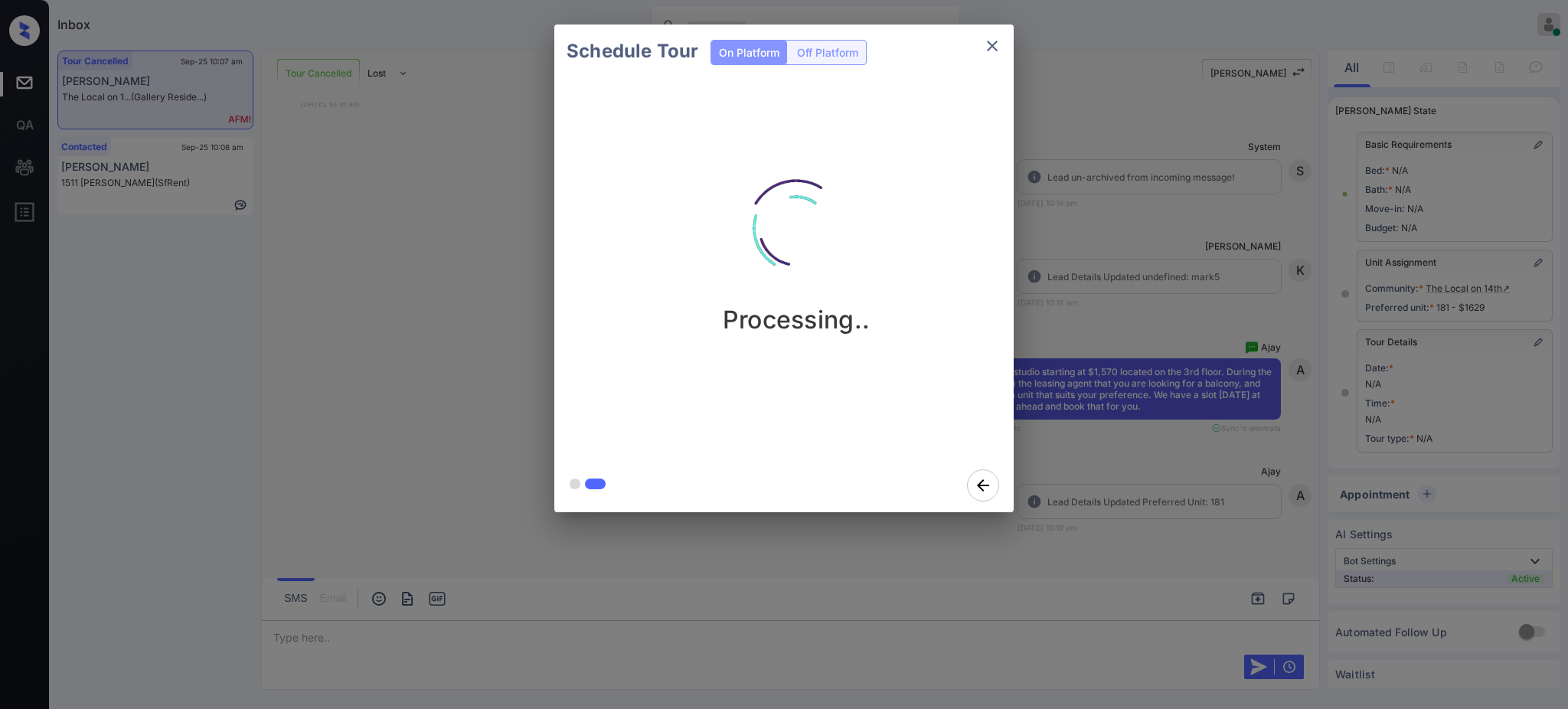
click at [1098, 439] on div "Schedule Tour On Platform Off Platform Processing.." at bounding box center [784, 268] width 1568 height 536
